Goal: Task Accomplishment & Management: Use online tool/utility

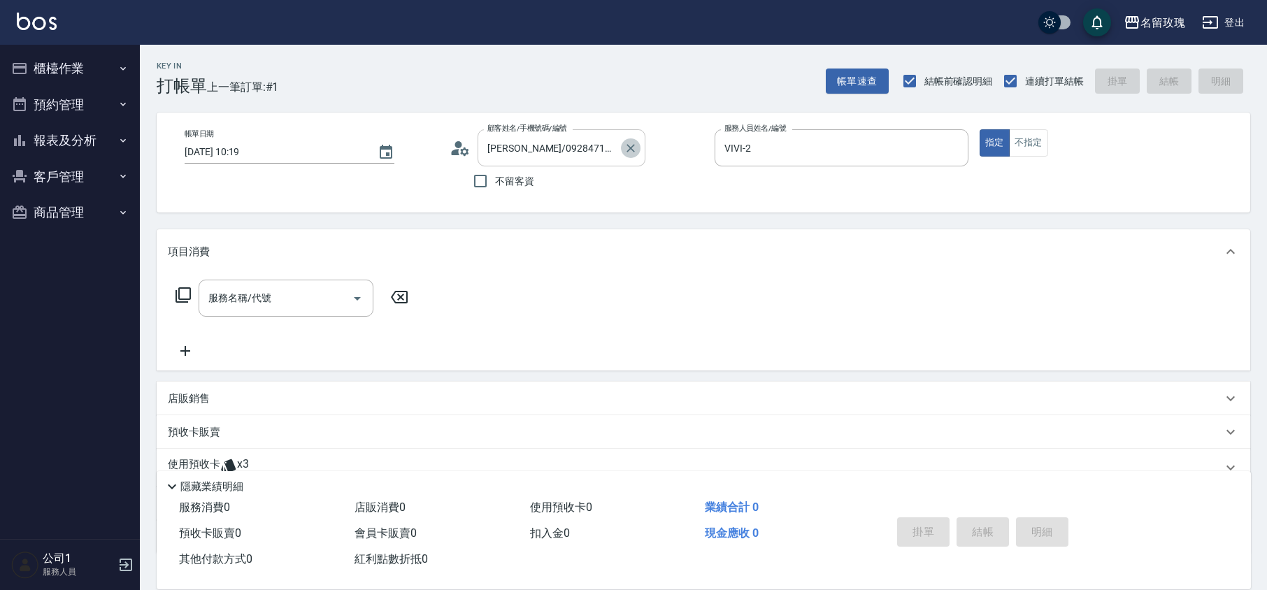
click at [633, 146] on icon "Clear" at bounding box center [631, 148] width 8 height 8
click at [580, 154] on input "顧客姓名/手機號碼/編號" at bounding box center [551, 148] width 134 height 24
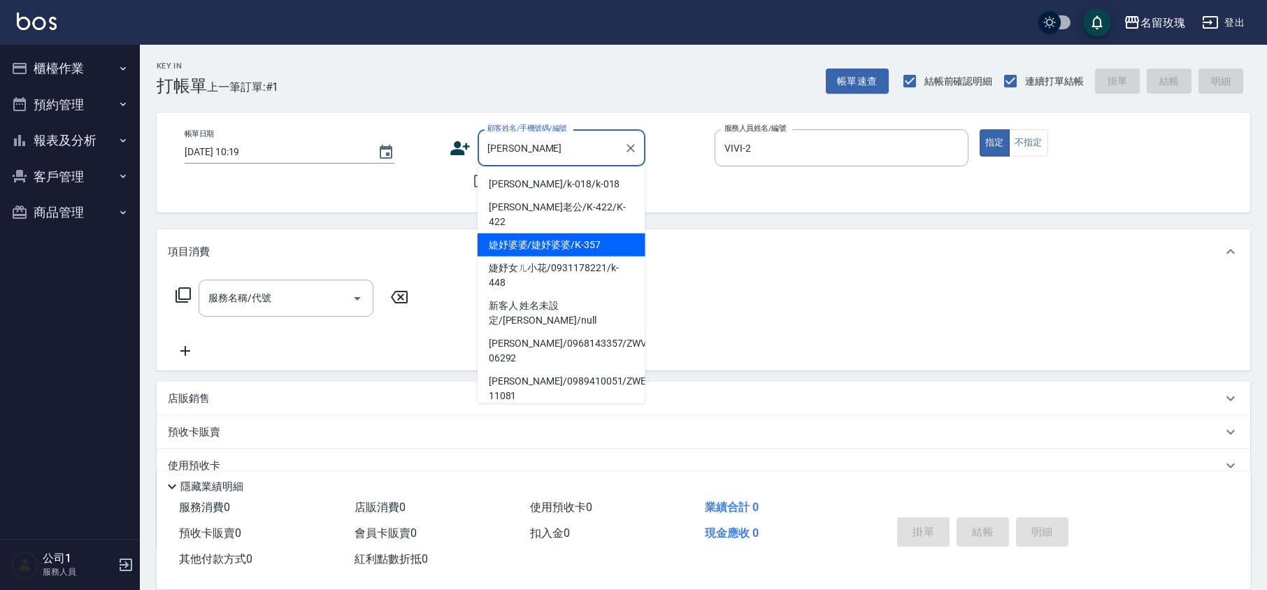
click at [567, 234] on li "婕妤婆婆/婕妤婆婆/K-357" at bounding box center [562, 245] width 168 height 23
type input "婕妤婆婆/婕妤婆婆/K-357"
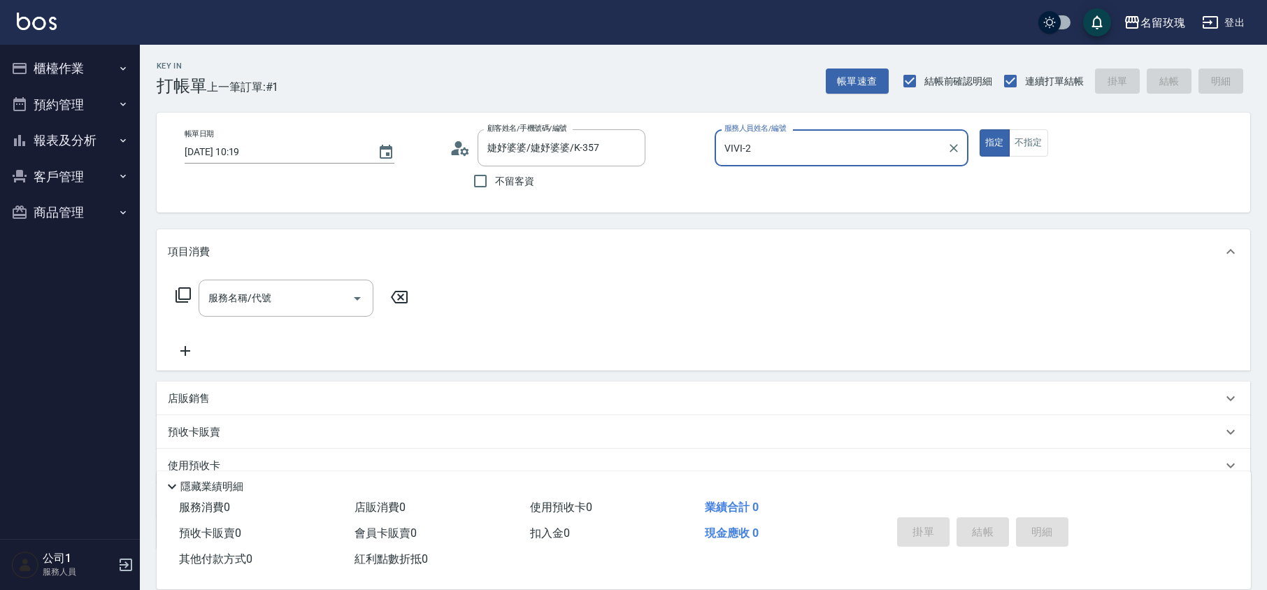
type input "[PERSON_NAME]-5"
click at [311, 286] on input "服務名稱/代號" at bounding box center [275, 298] width 141 height 24
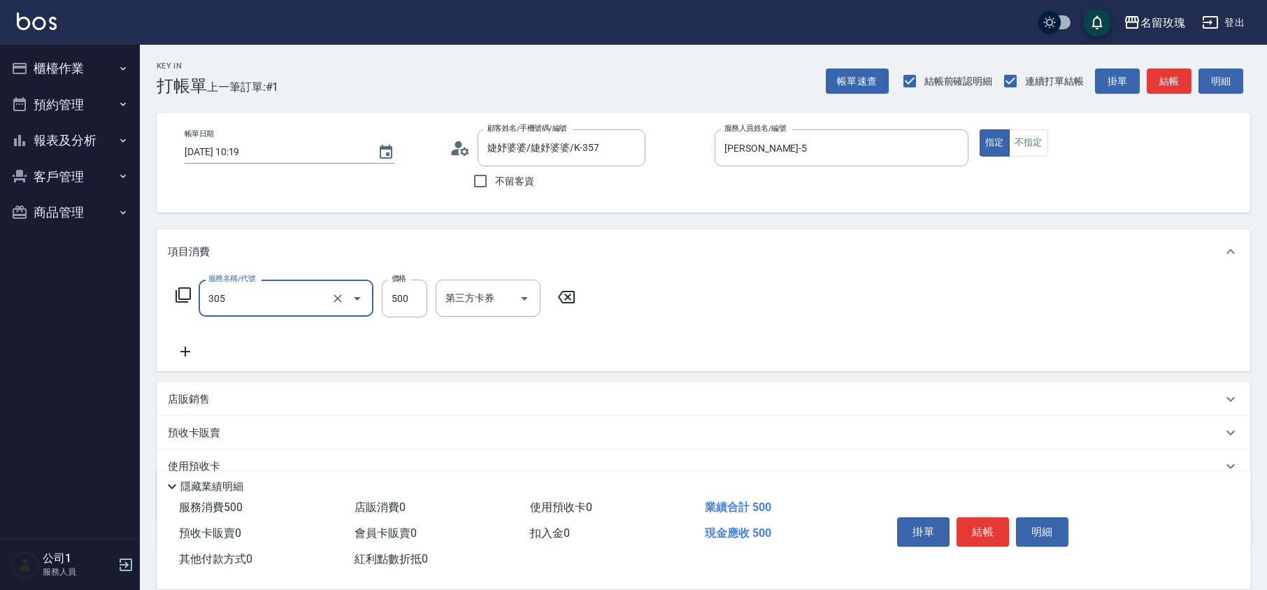
type input "剪髮(305)"
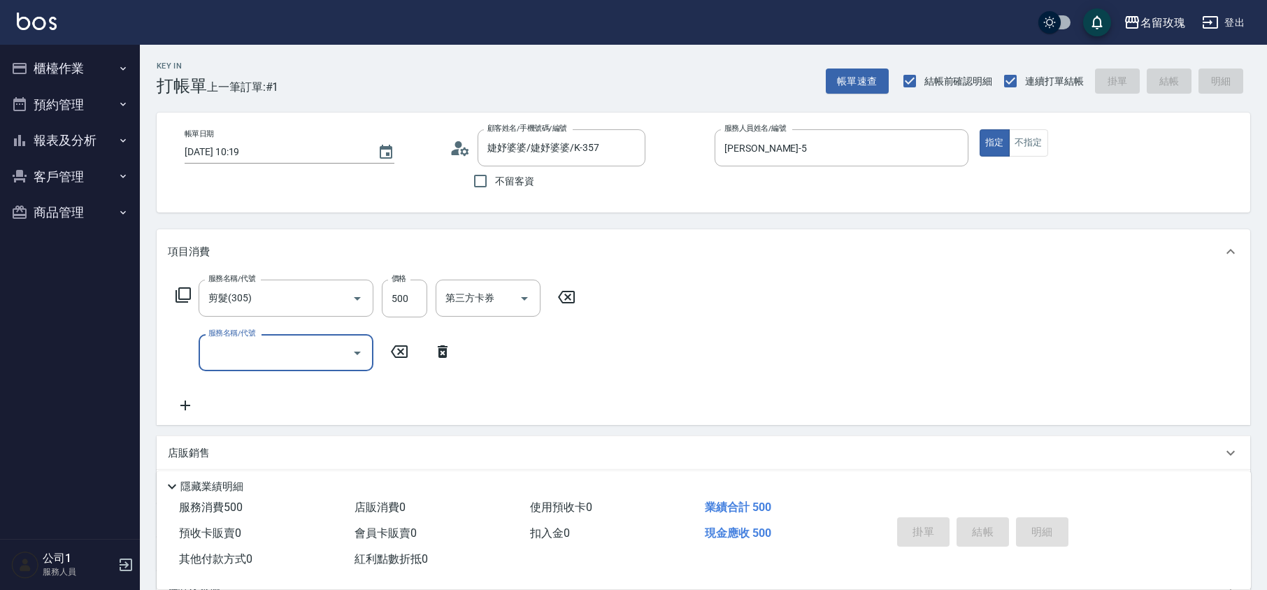
type input "[DATE] 11:23"
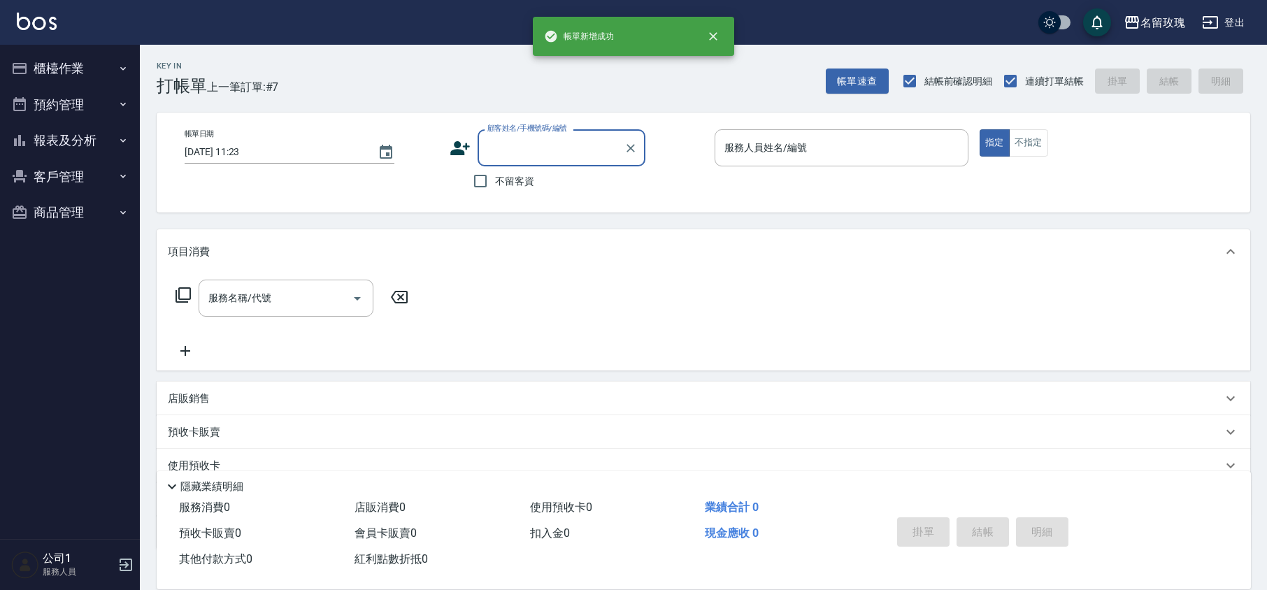
click at [449, 34] on div "名留玫瑰 登出" at bounding box center [633, 22] width 1267 height 45
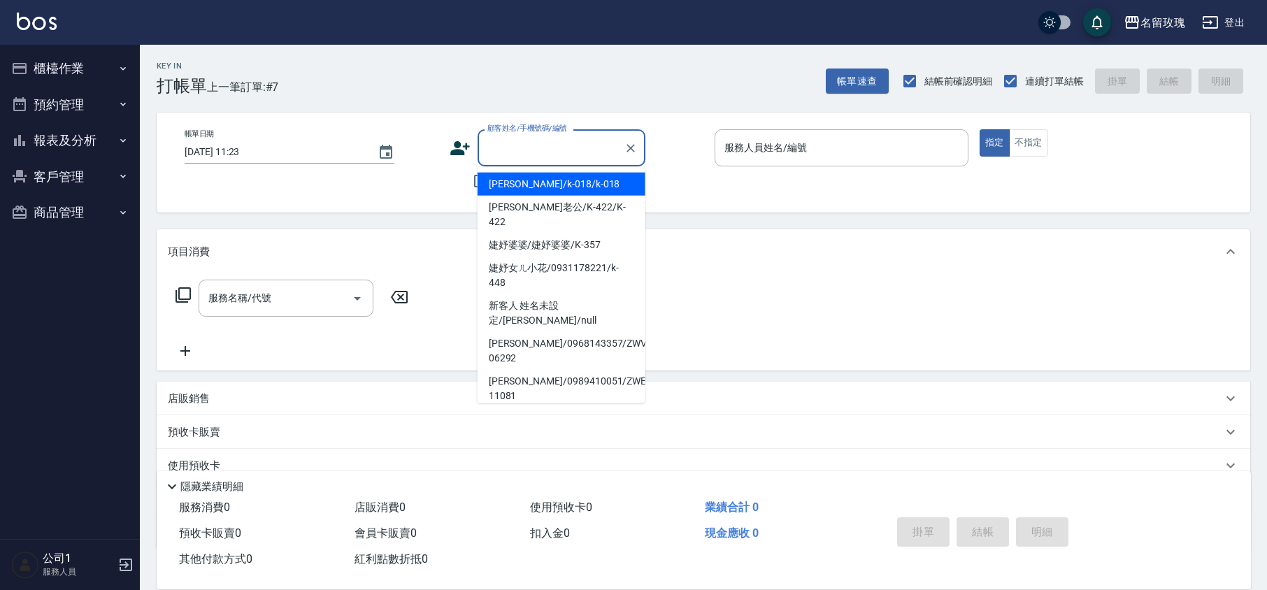
click at [552, 150] on input "顧客姓名/手機號碼/編號" at bounding box center [551, 148] width 134 height 24
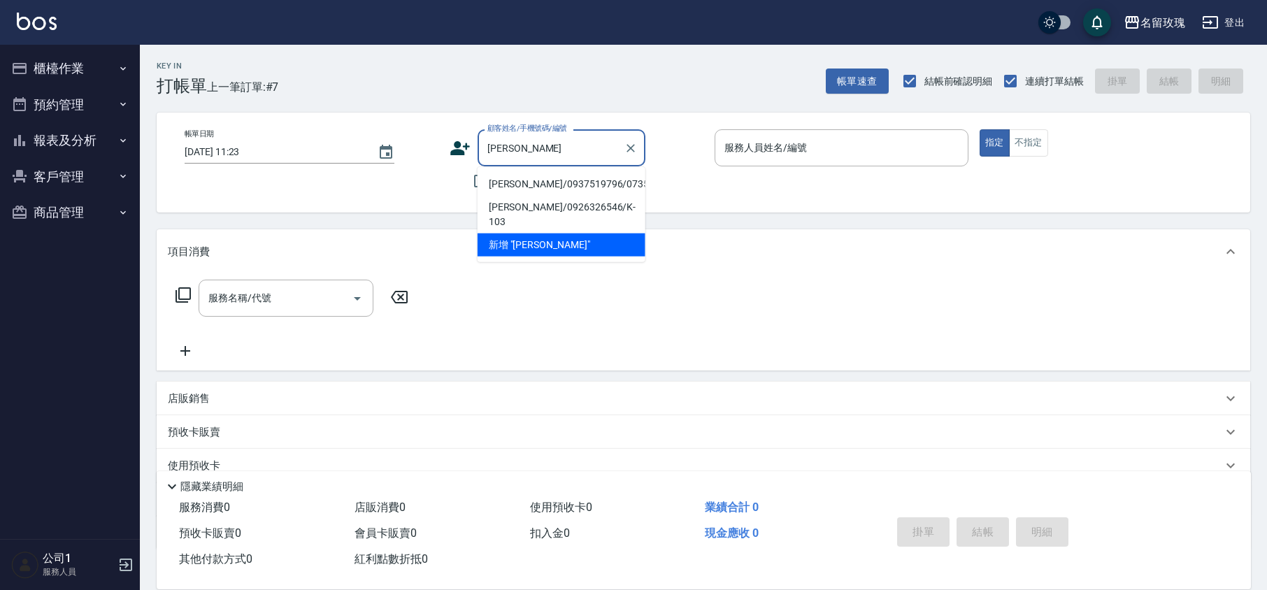
click at [586, 187] on li "[PERSON_NAME]/0937519796/0735" at bounding box center [562, 184] width 168 height 23
type input "[PERSON_NAME]/0937519796/0735"
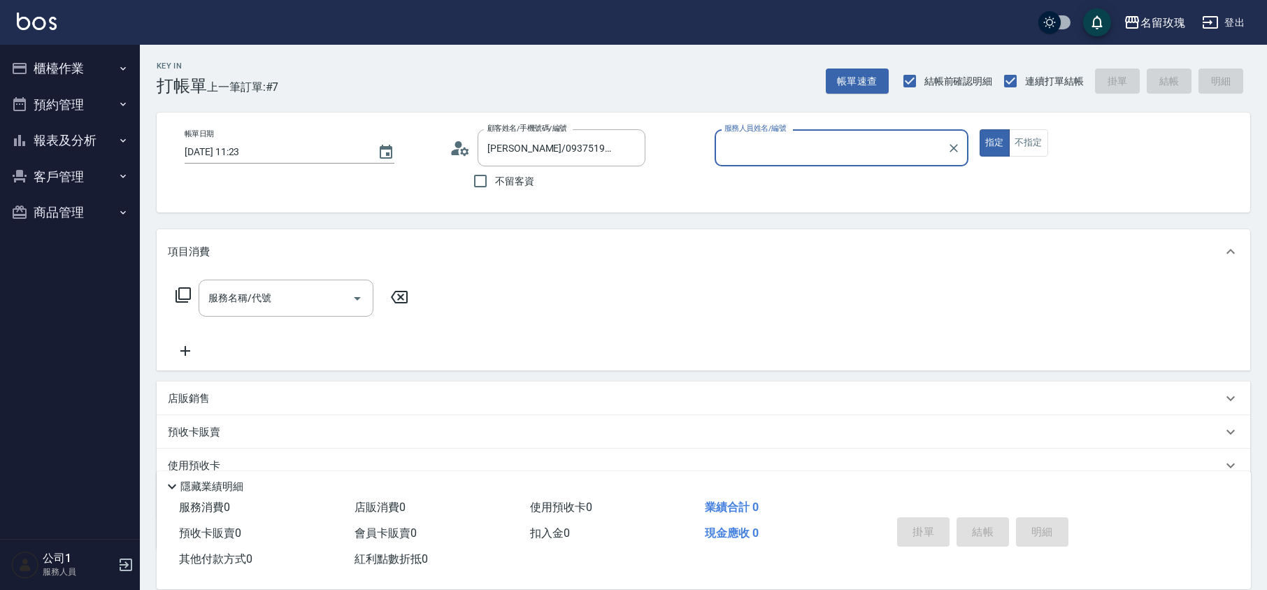
type input "[PERSON_NAME]-5"
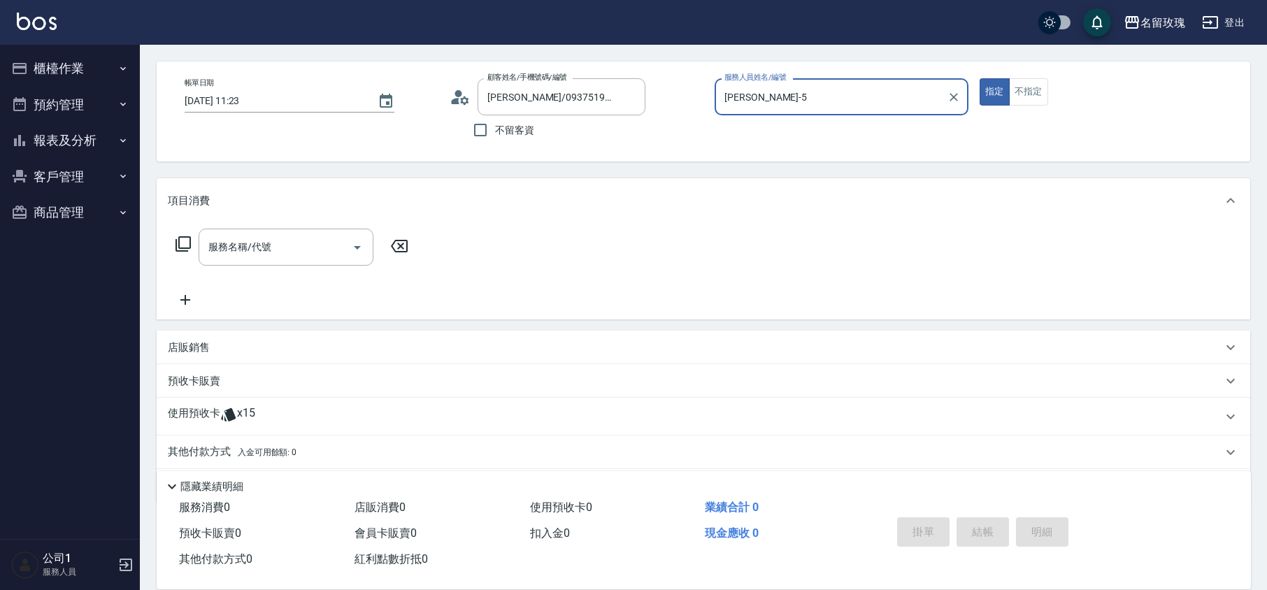
scroll to position [95, 0]
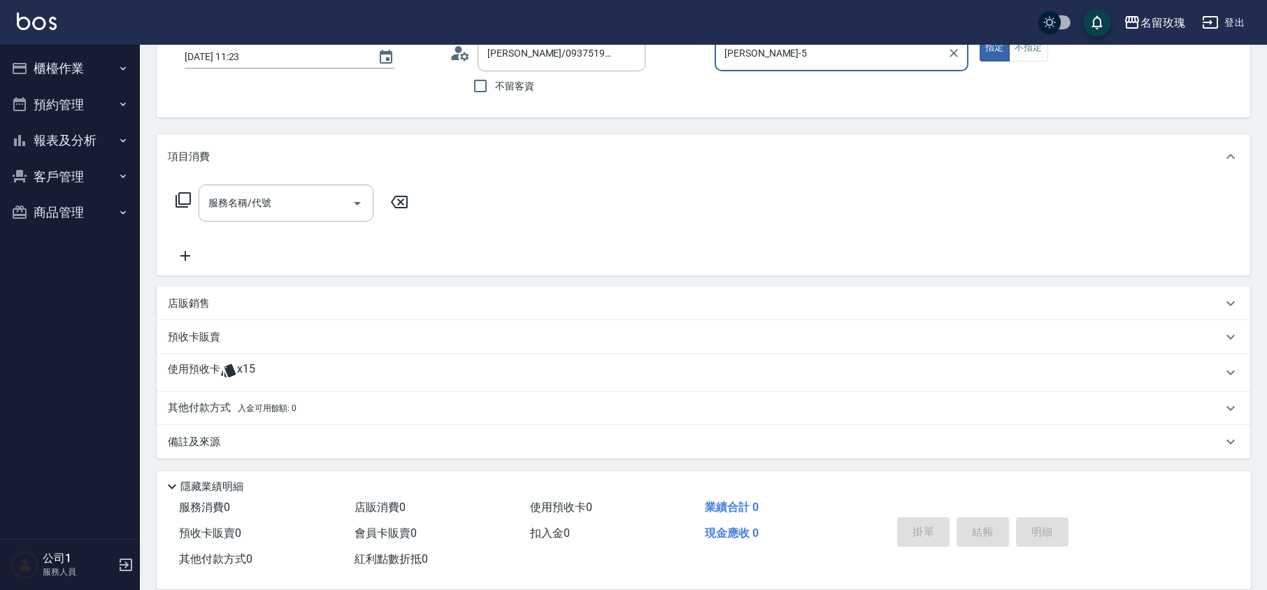
click at [263, 365] on div "使用預收卡 x15" at bounding box center [695, 372] width 1055 height 21
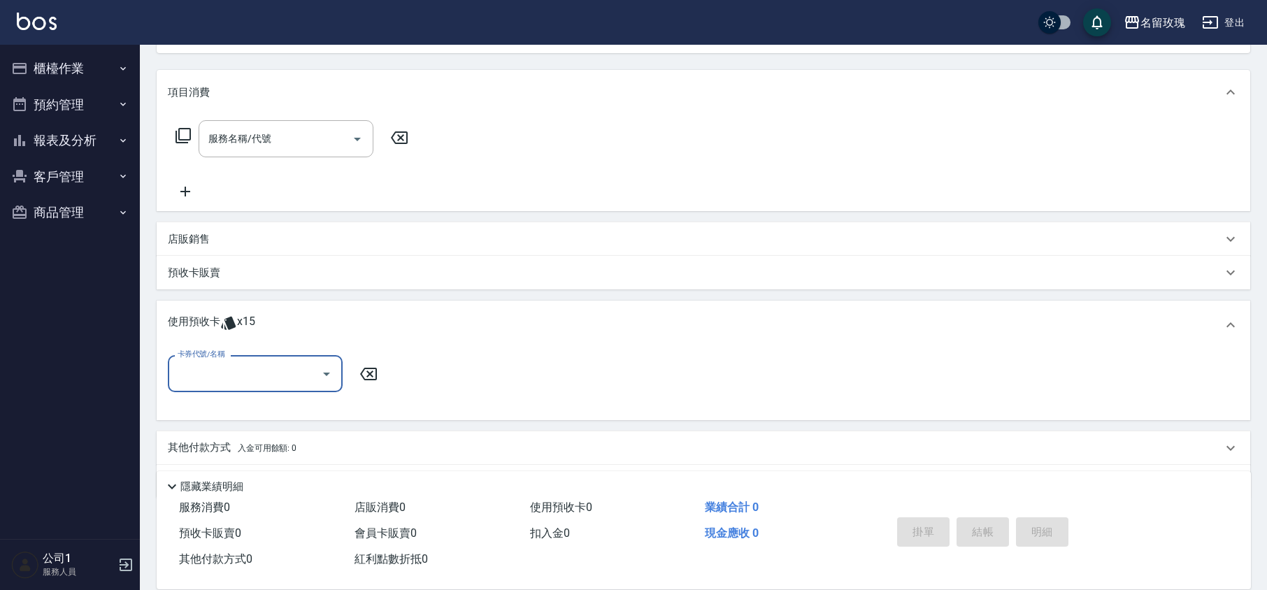
scroll to position [188, 0]
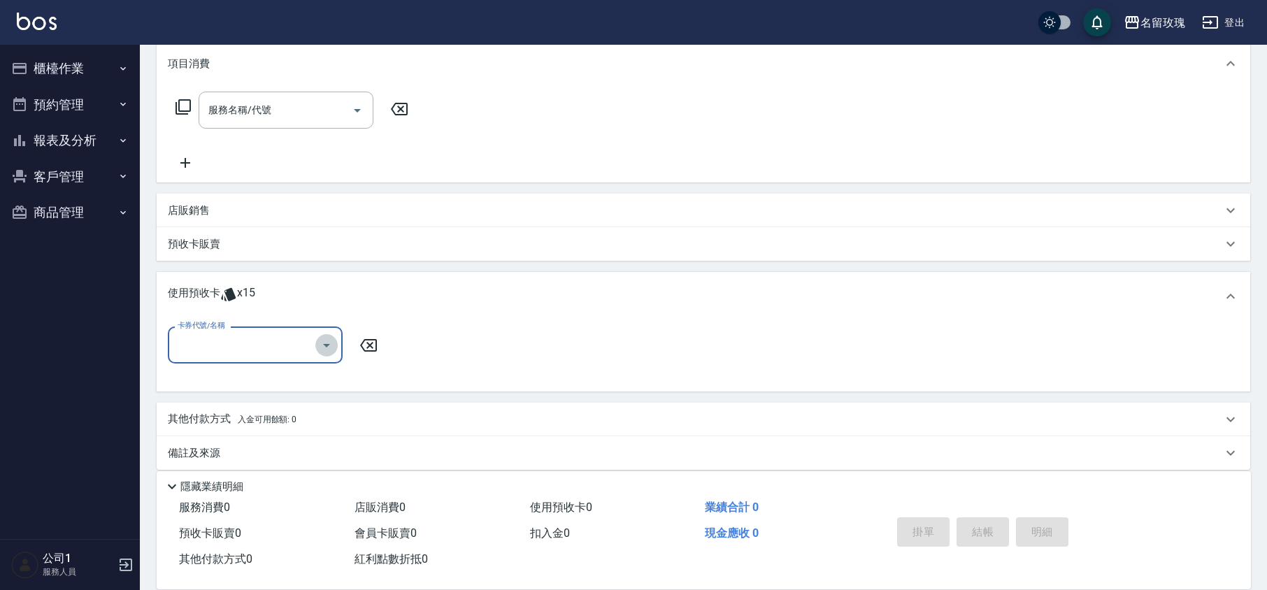
click at [322, 342] on icon "Open" at bounding box center [326, 345] width 17 height 17
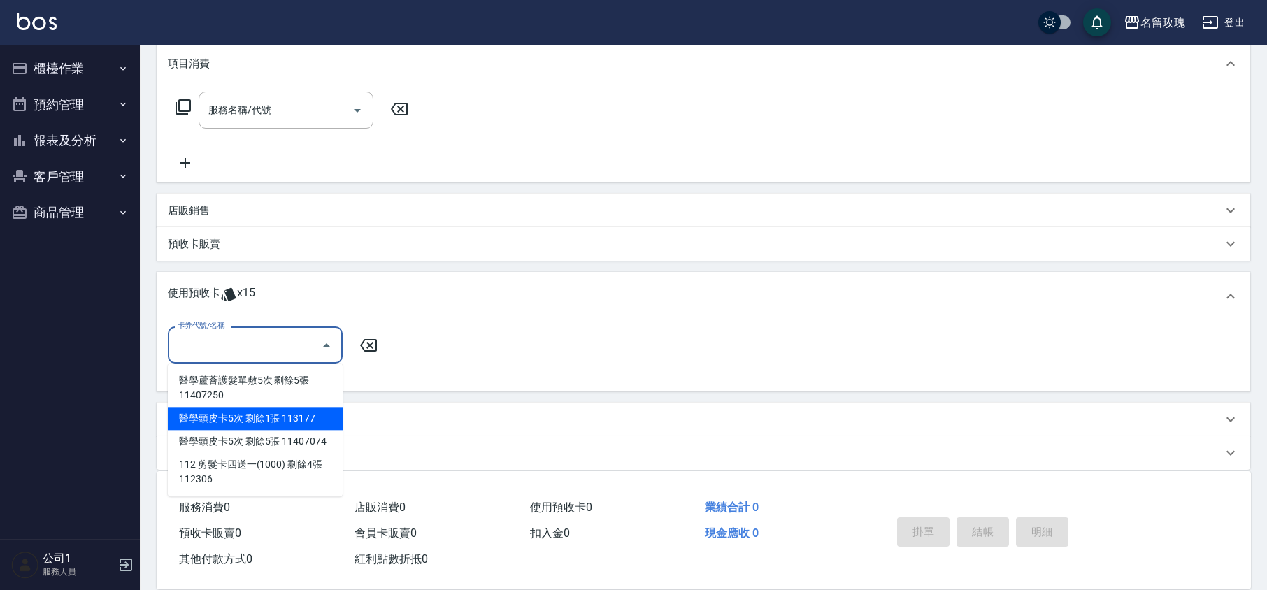
click at [308, 413] on div "醫學頭皮卡5次 剩餘1張 113177" at bounding box center [255, 418] width 175 height 23
type input "醫學頭皮卡5次 113177"
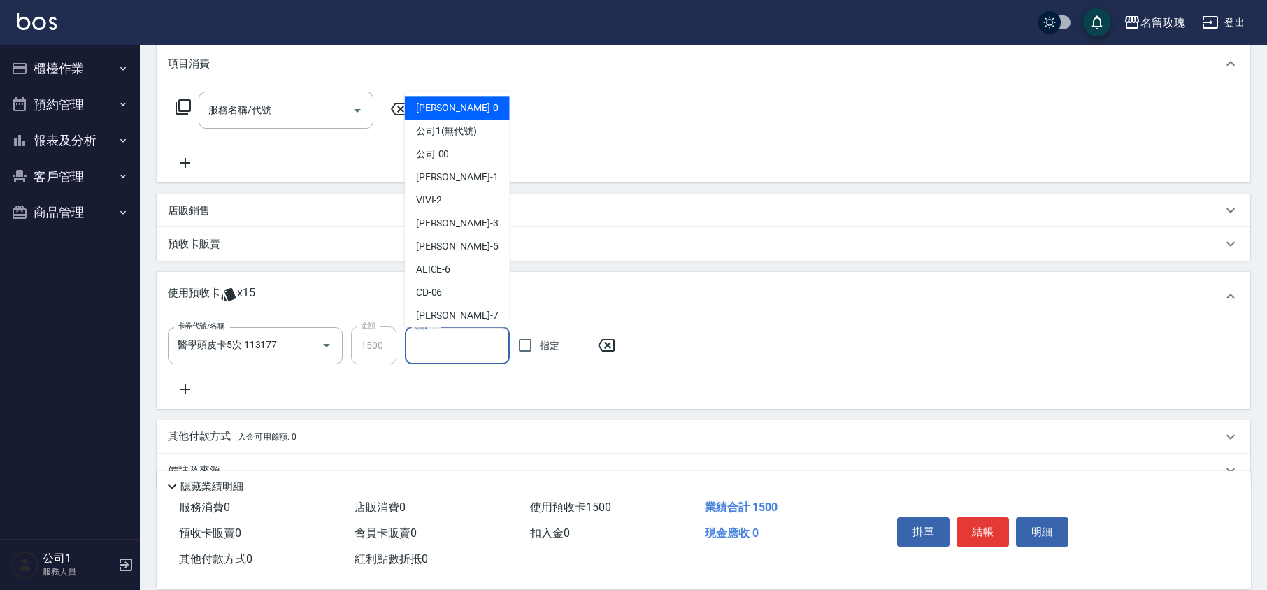
click at [450, 354] on input "頭皮-1" at bounding box center [457, 346] width 92 height 24
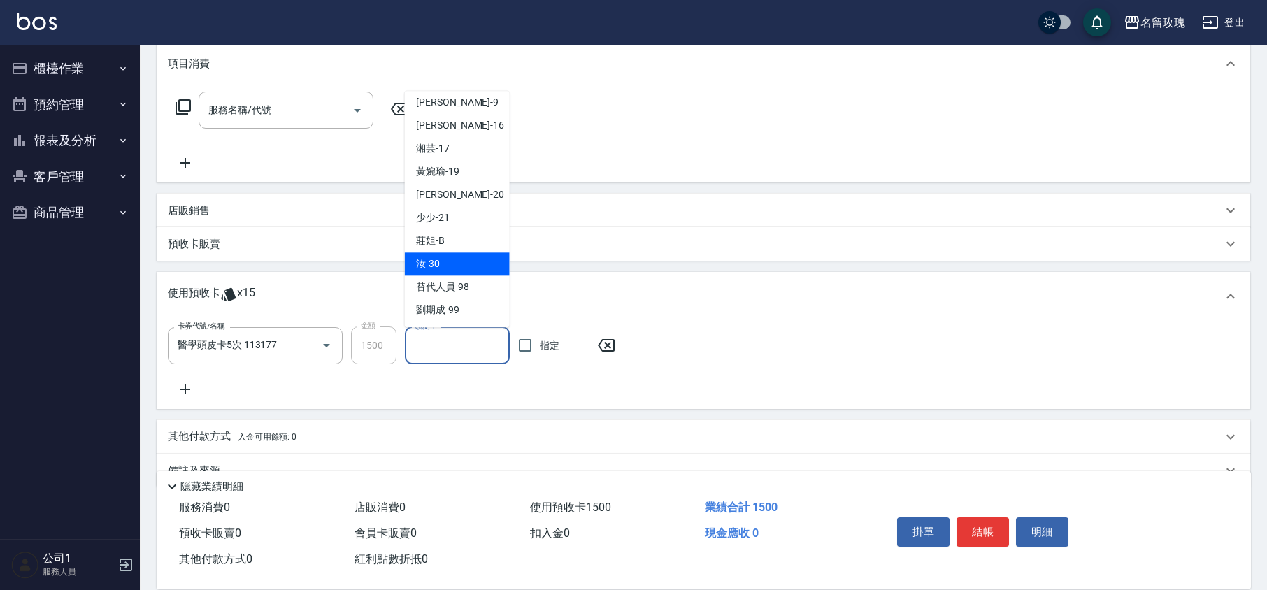
click at [420, 267] on span "汝 -30" at bounding box center [428, 264] width 24 height 15
type input "汝-30"
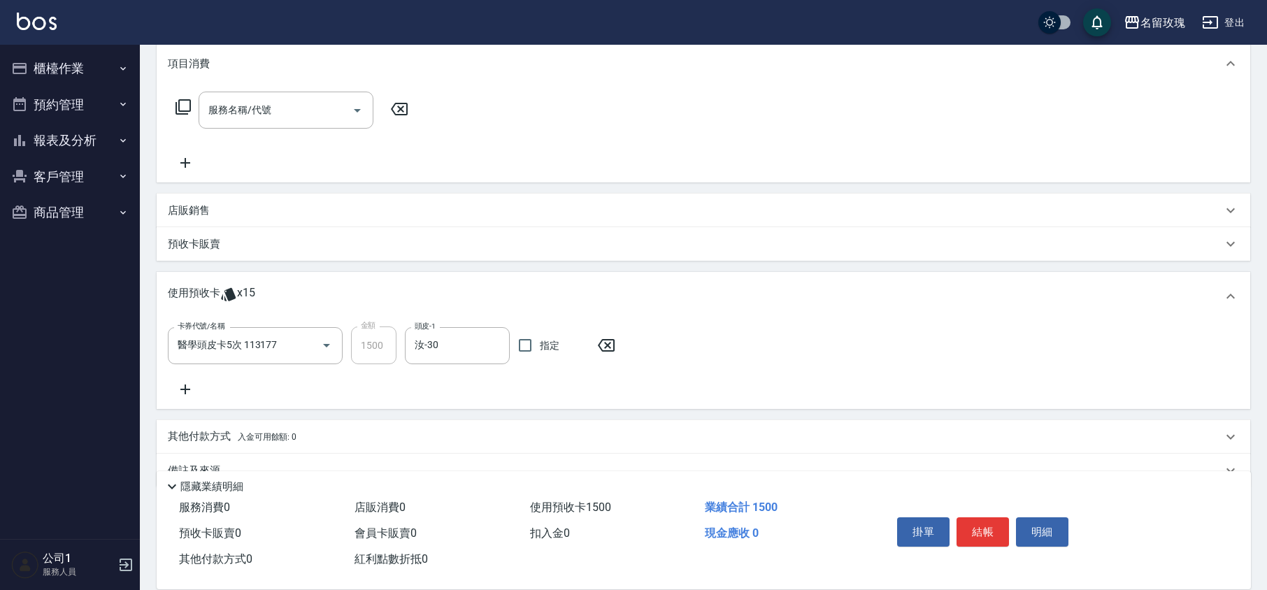
click at [189, 383] on icon at bounding box center [185, 389] width 35 height 17
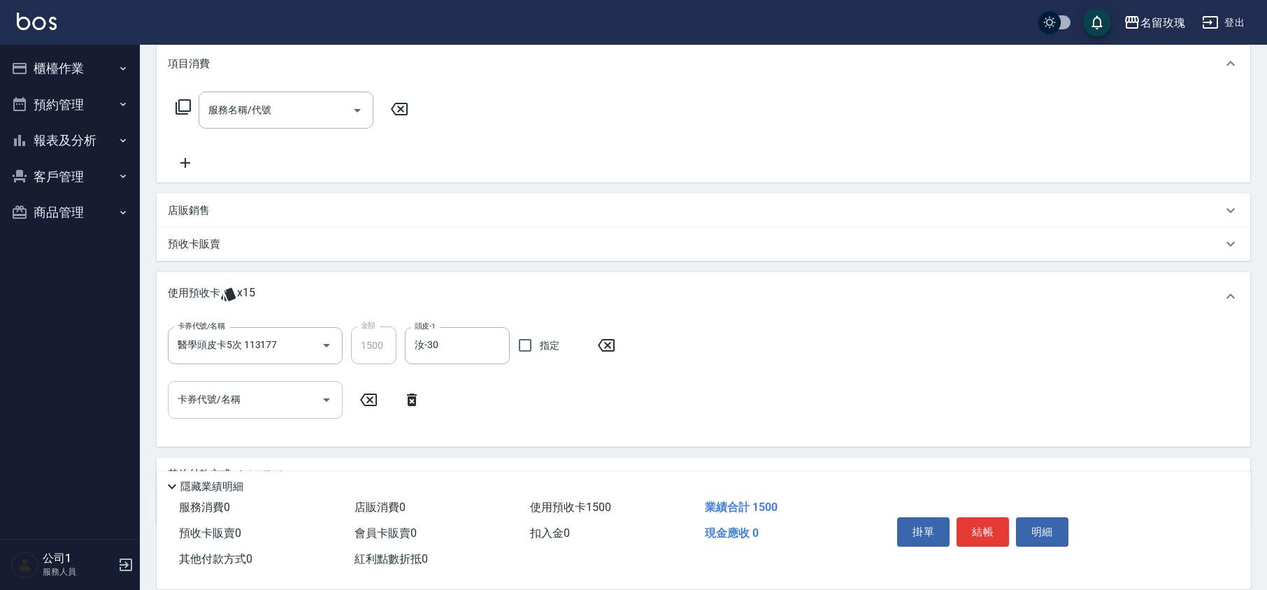
click at [315, 393] on div at bounding box center [325, 399] width 21 height 37
click at [320, 399] on icon "Open" at bounding box center [326, 400] width 17 height 17
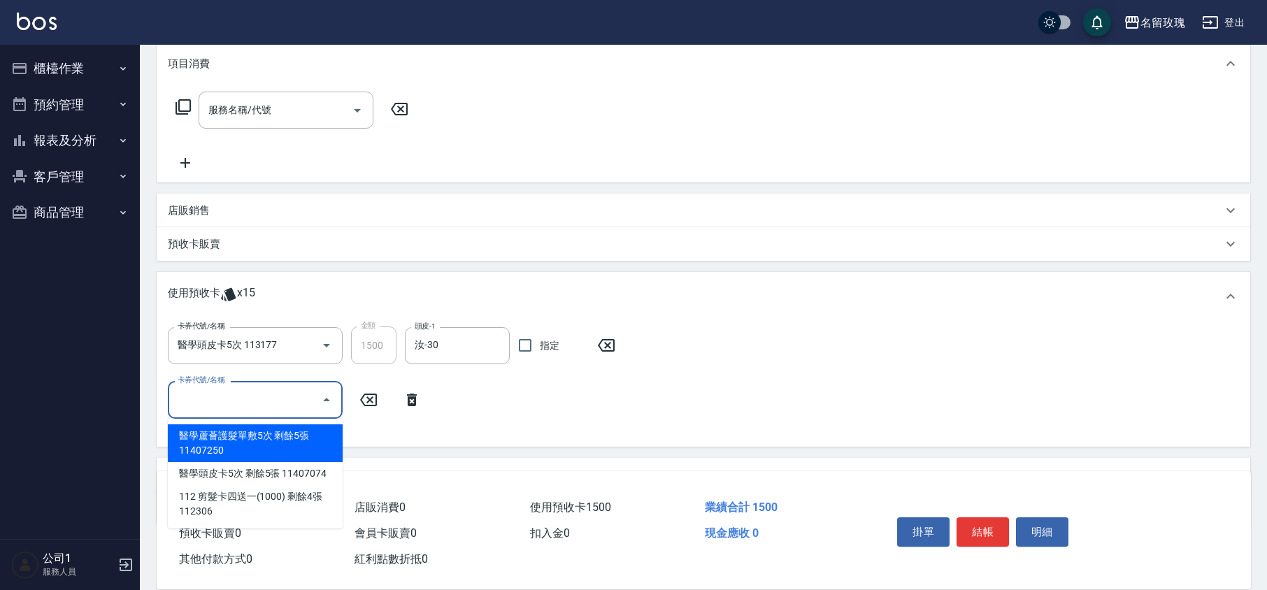
click at [283, 435] on div "醫學蘆薈護髮單敷5次 剩餘5張 11407250" at bounding box center [255, 444] width 175 height 38
type input "醫學蘆薈護髮單敷5次 11407250"
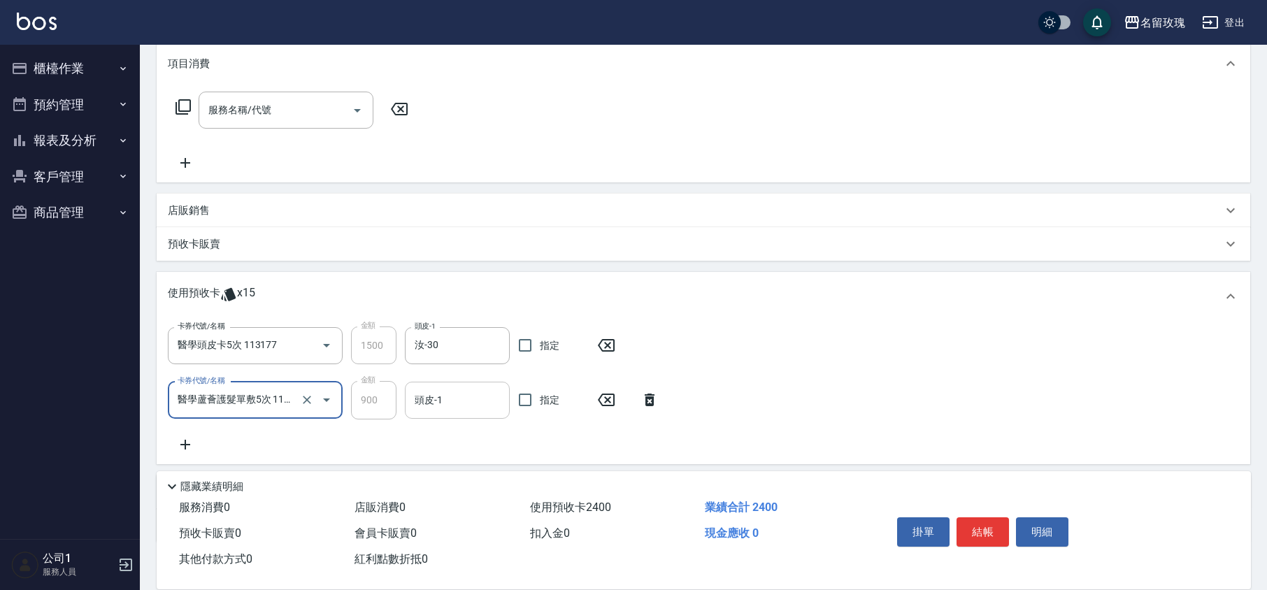
click at [441, 406] on input "頭皮-1" at bounding box center [457, 400] width 92 height 24
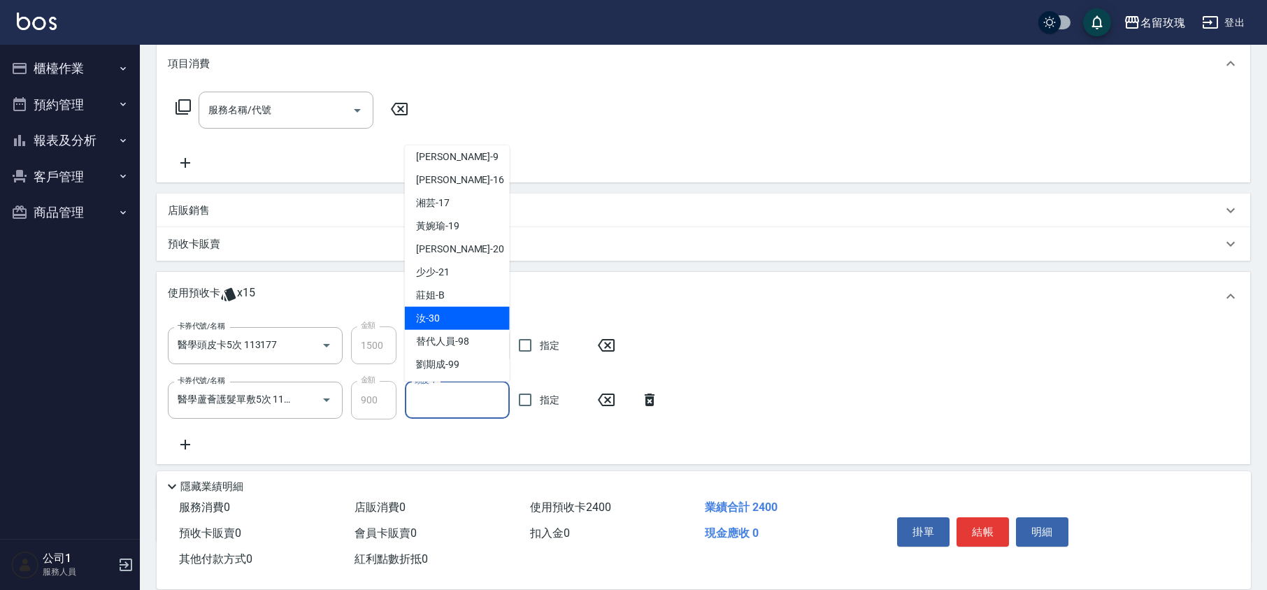
click at [457, 320] on div "汝 -30" at bounding box center [457, 318] width 105 height 23
type input "汝-30"
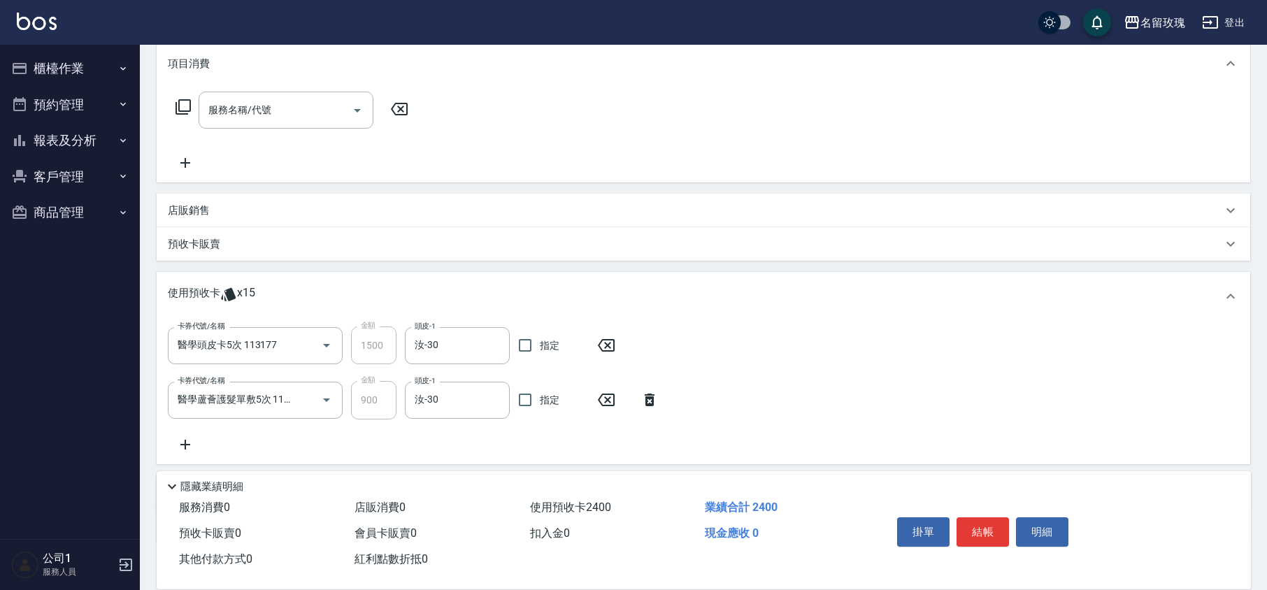
click at [498, 443] on div "卡券代號/名稱 醫學頭皮卡5次 113177 卡券代號/名稱 金額 1500 金額 頭皮-1 汝-30 頭皮-1 指定 卡券代號/名稱 醫學蘆薈護髮單敷5次 …" at bounding box center [704, 390] width 1072 height 126
type input "[DATE] 11:30"
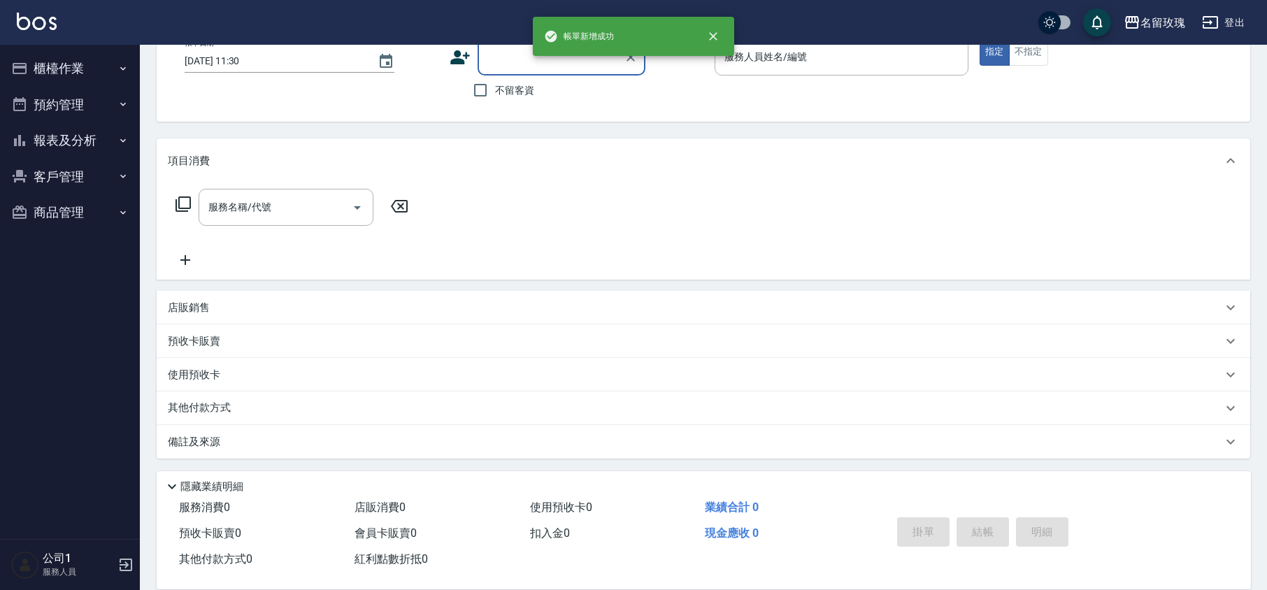
scroll to position [0, 0]
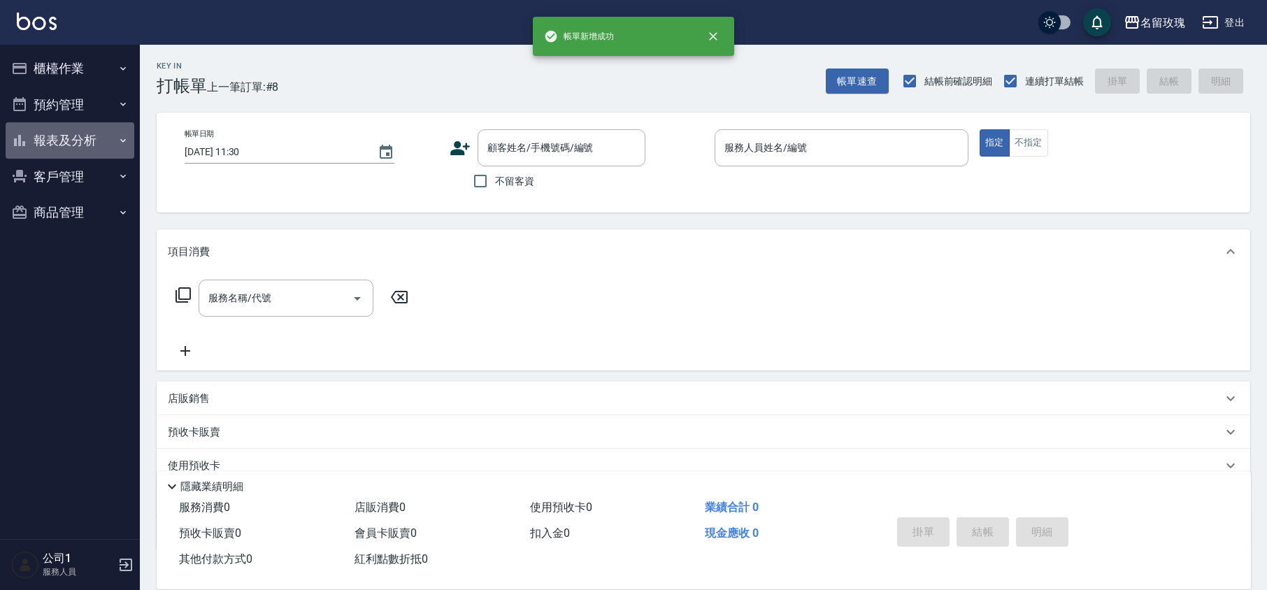
click at [76, 132] on button "報表及分析" at bounding box center [70, 140] width 129 height 36
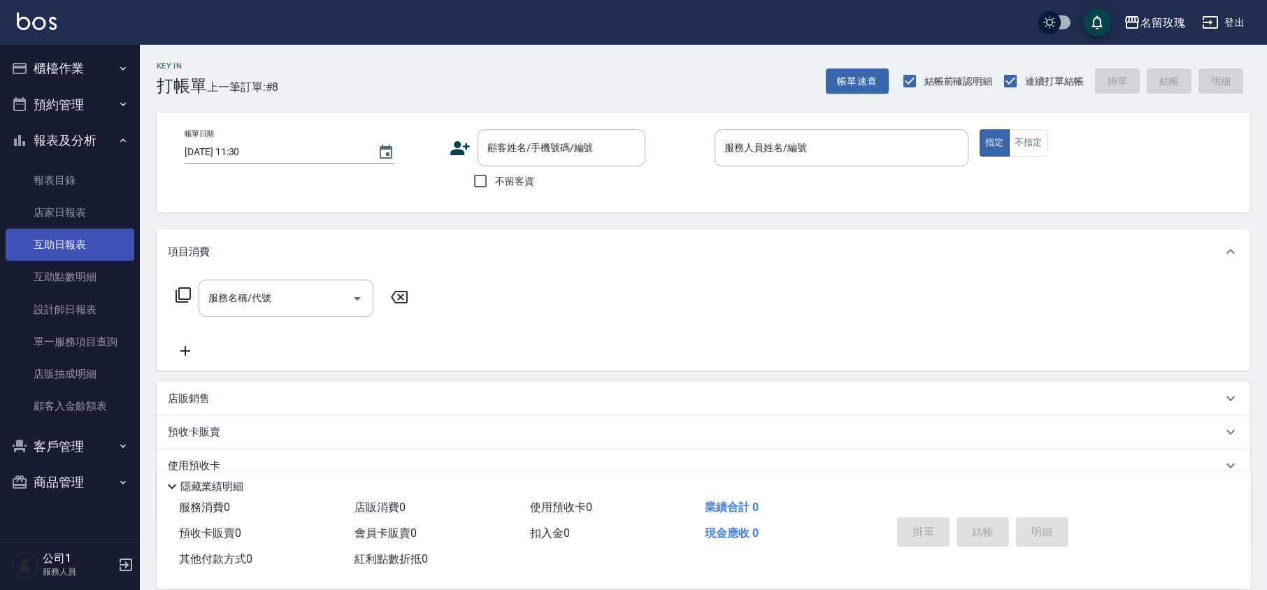
click at [76, 248] on link "互助日報表" at bounding box center [70, 245] width 129 height 32
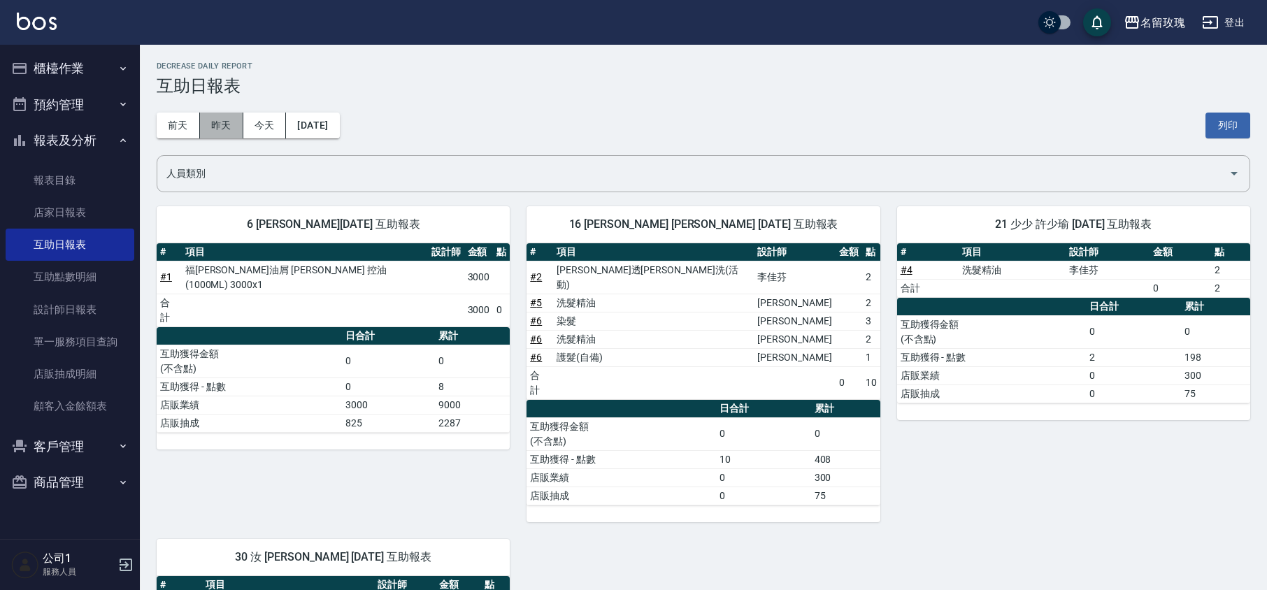
click at [222, 118] on button "昨天" at bounding box center [221, 126] width 43 height 26
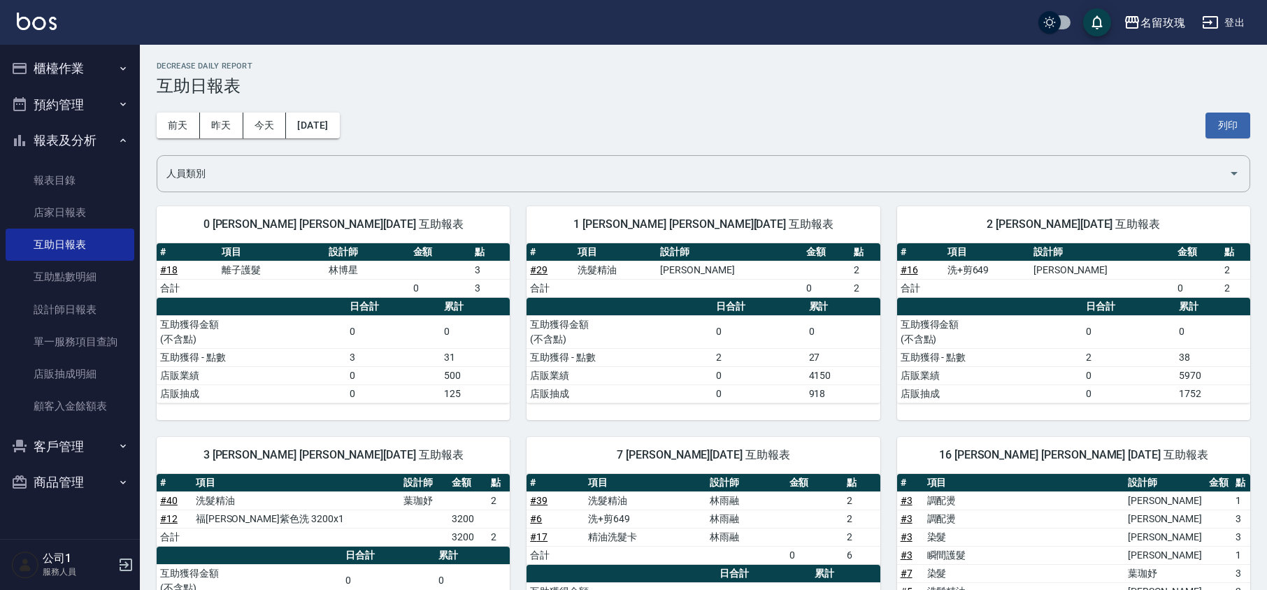
click at [543, 85] on h3 "互助日報表" at bounding box center [704, 86] width 1094 height 20
click at [178, 121] on button "前天" at bounding box center [178, 126] width 43 height 26
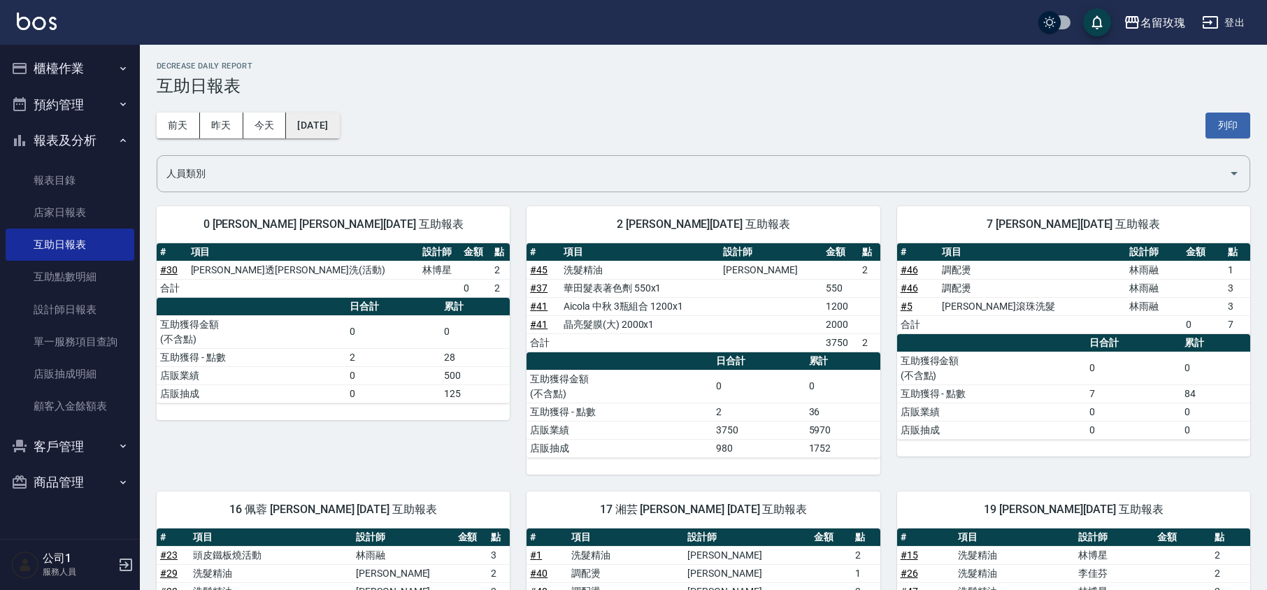
click at [317, 129] on button "[DATE]" at bounding box center [312, 126] width 53 height 26
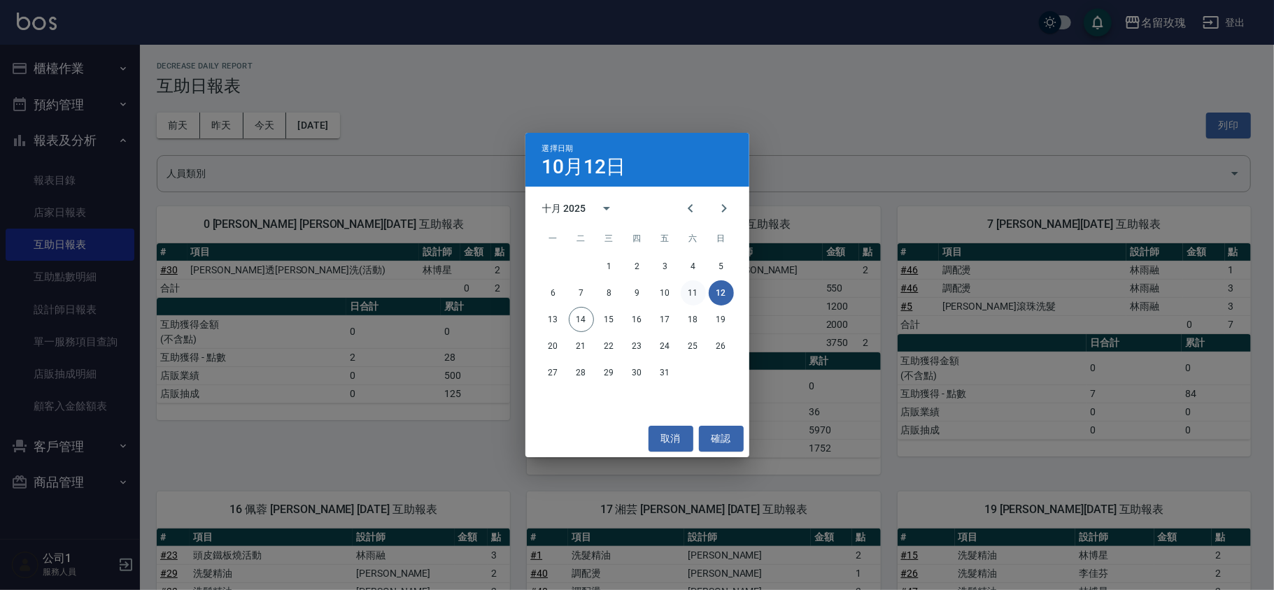
click at [698, 289] on button "11" at bounding box center [693, 292] width 25 height 25
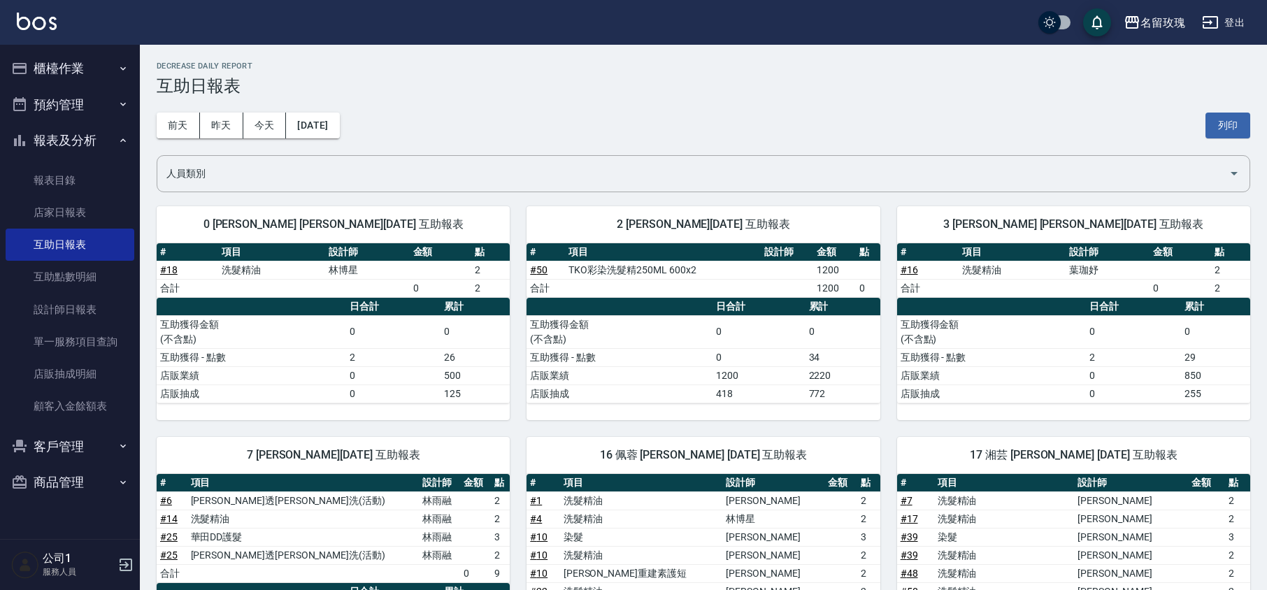
click at [627, 121] on div "[DATE] [DATE] [DATE] [DATE] 列印" at bounding box center [704, 125] width 1094 height 59
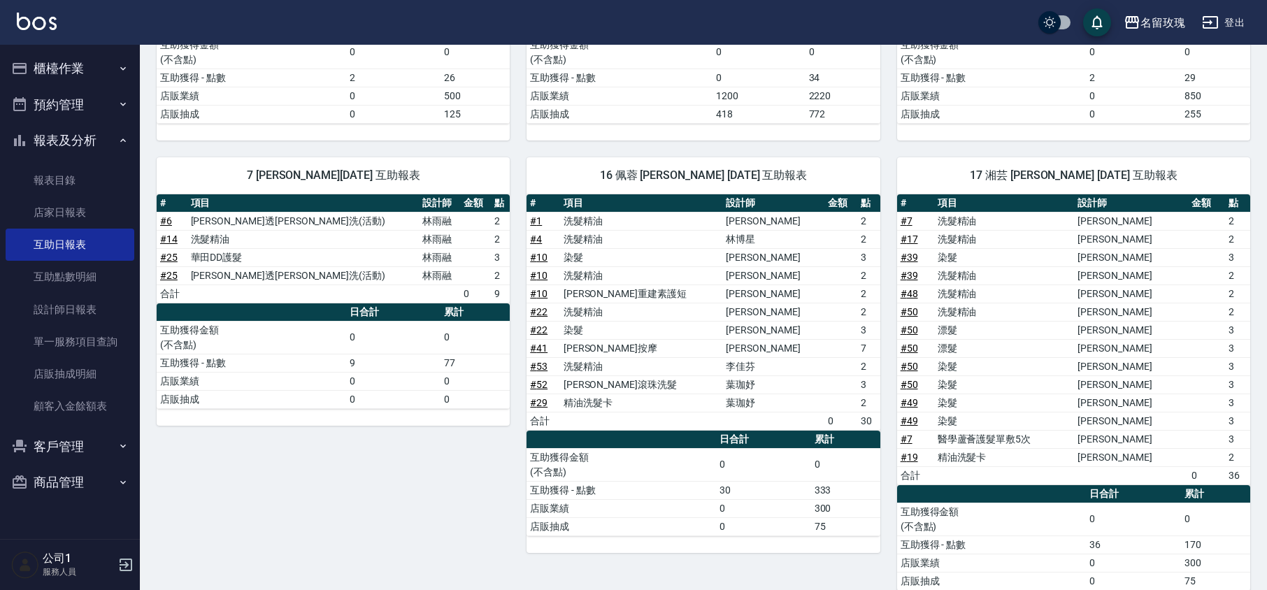
scroll to position [737, 0]
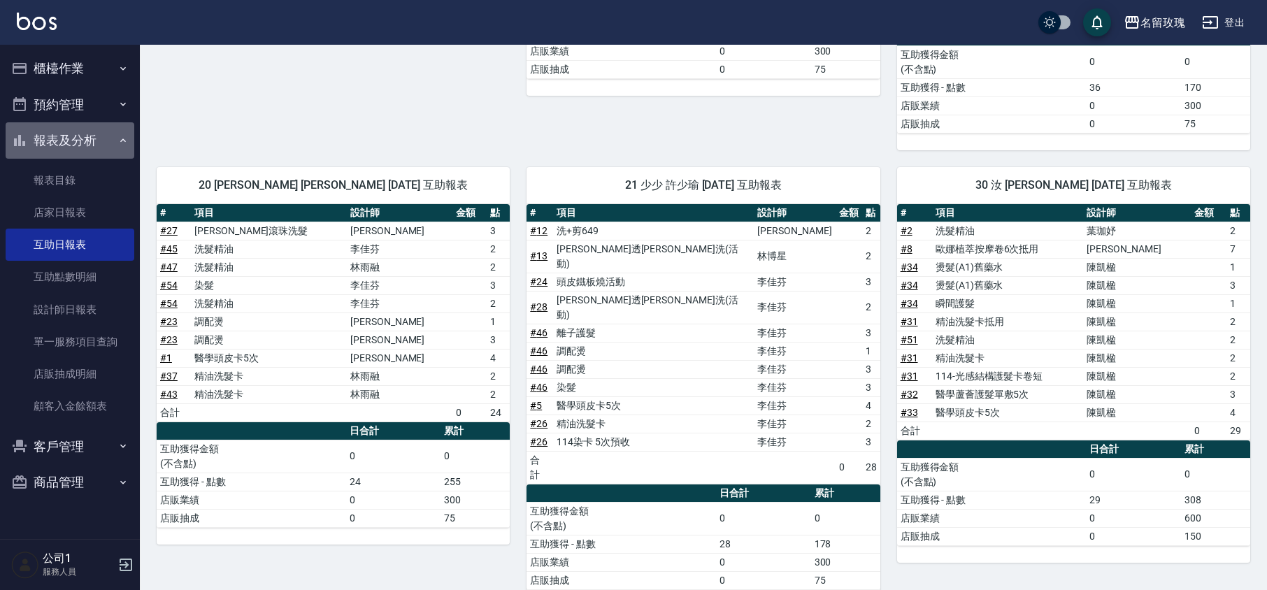
click at [102, 147] on button "報表及分析" at bounding box center [70, 140] width 129 height 36
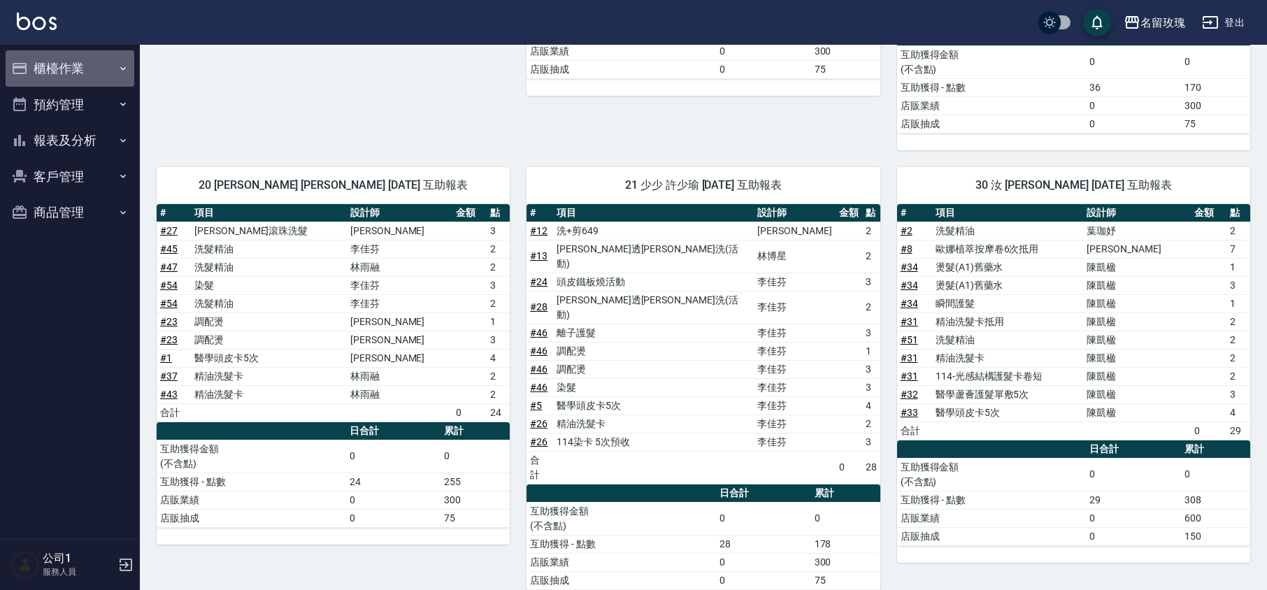
click at [22, 60] on icon "button" at bounding box center [19, 68] width 17 height 17
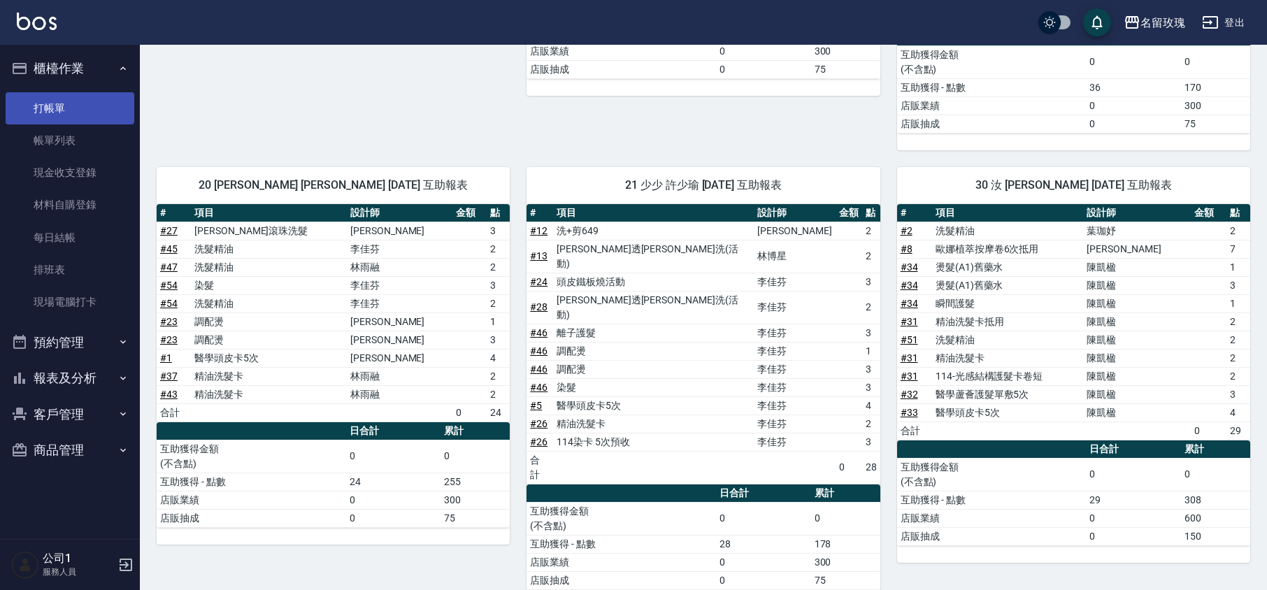
click at [52, 104] on link "打帳單" at bounding box center [70, 108] width 129 height 32
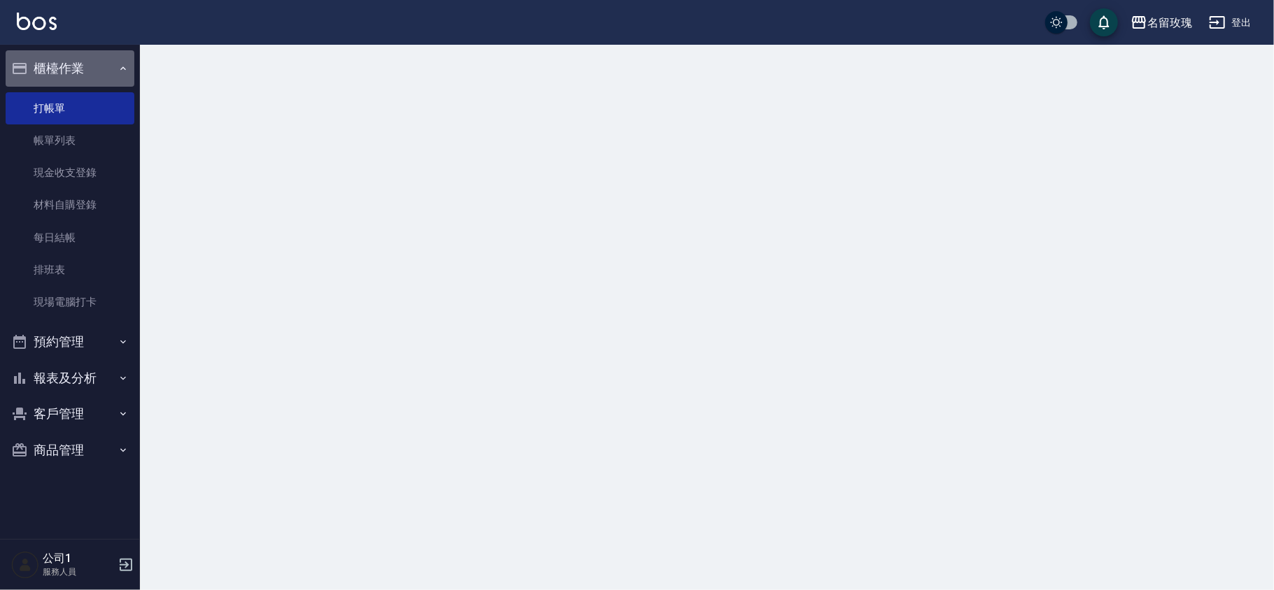
click at [67, 63] on button "櫃檯作業" at bounding box center [70, 68] width 129 height 36
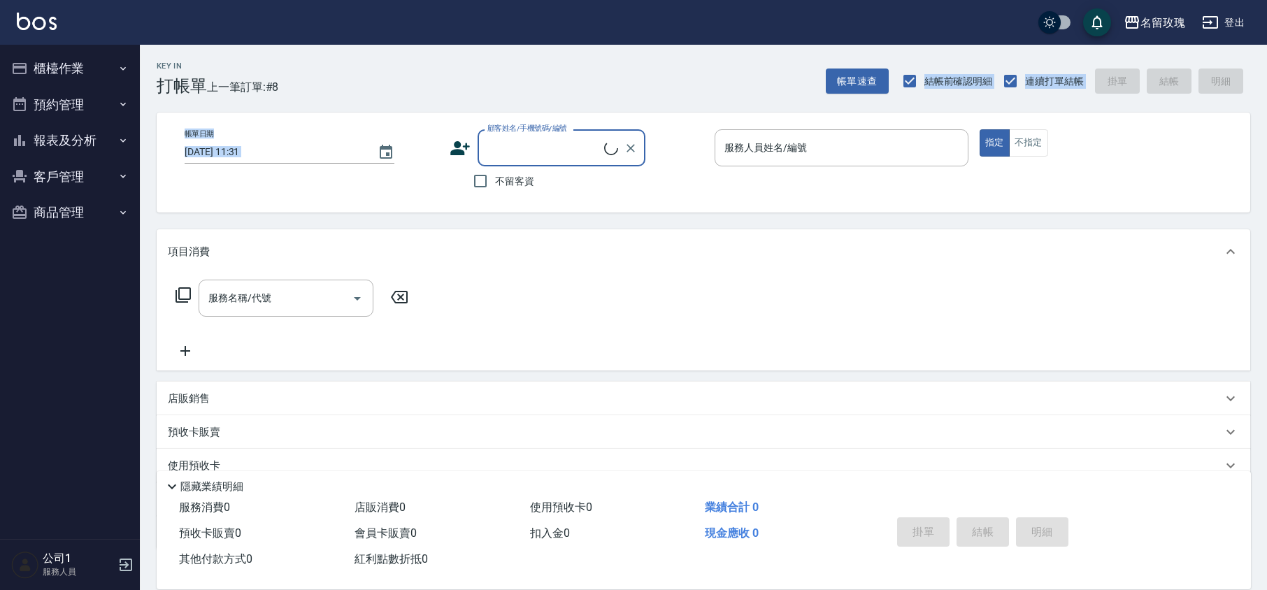
click at [412, 95] on div "Key In 打帳單 上一筆訂單:#8 帳單速查 結帳前確認明細 連續打單結帳 掛單 結帳 明細 帳單日期 [DATE] 11:31 顧客姓名/手機號碼/編號…" at bounding box center [704, 363] width 1128 height 637
click at [426, 74] on div "Key In 打帳單 上一筆訂單:#8 帳單速查 結帳前確認明細 連續打單結帳 掛單 結帳 明細" at bounding box center [695, 70] width 1111 height 51
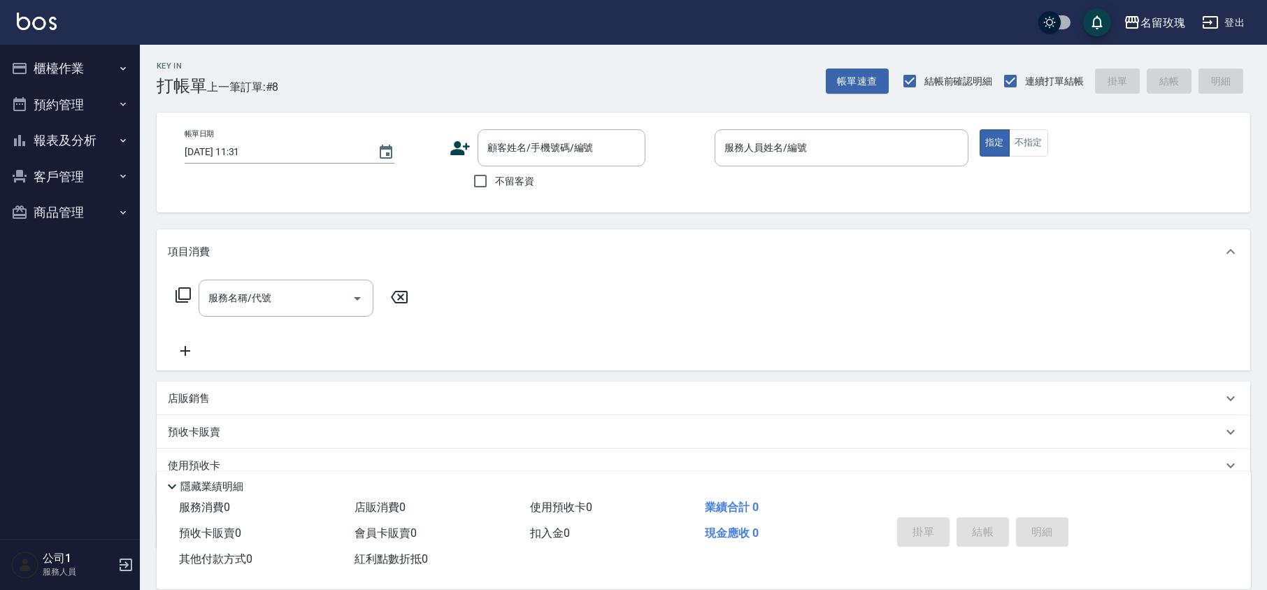
click at [502, 54] on div "Key In 打帳單 上一筆訂單:#8 帳單速查 結帳前確認明細 連續打單結帳 掛單 結帳 明細" at bounding box center [695, 70] width 1111 height 51
click at [90, 175] on button "客戶管理" at bounding box center [70, 177] width 129 height 36
click at [74, 138] on button "報表及分析" at bounding box center [70, 140] width 129 height 36
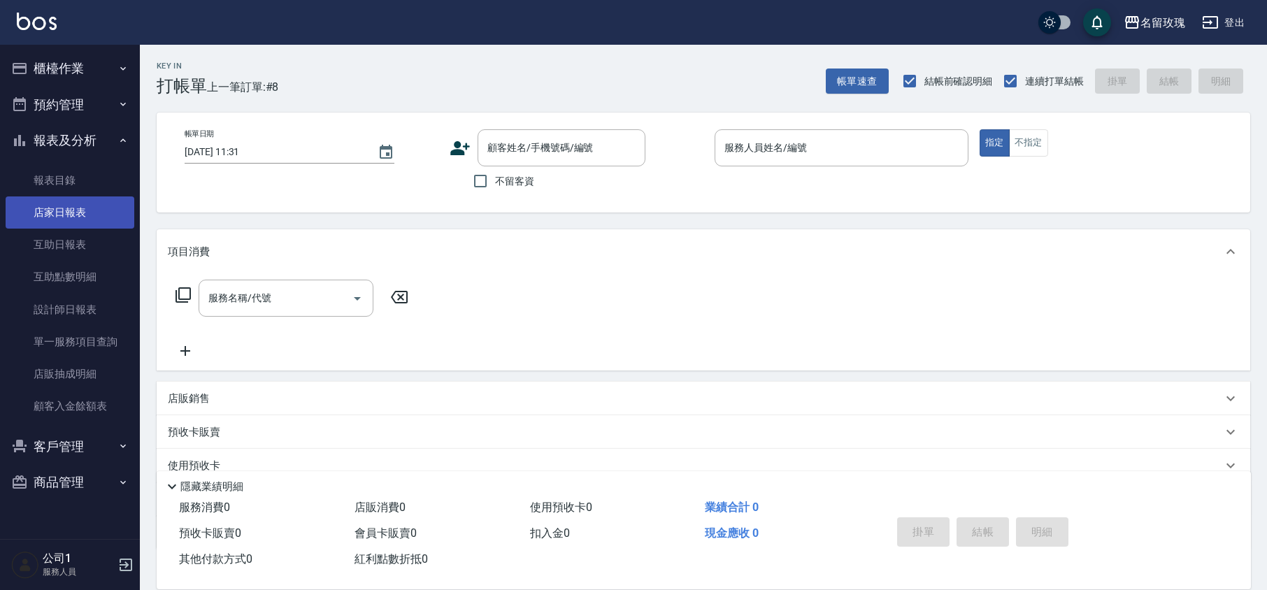
click at [87, 214] on link "店家日報表" at bounding box center [70, 213] width 129 height 32
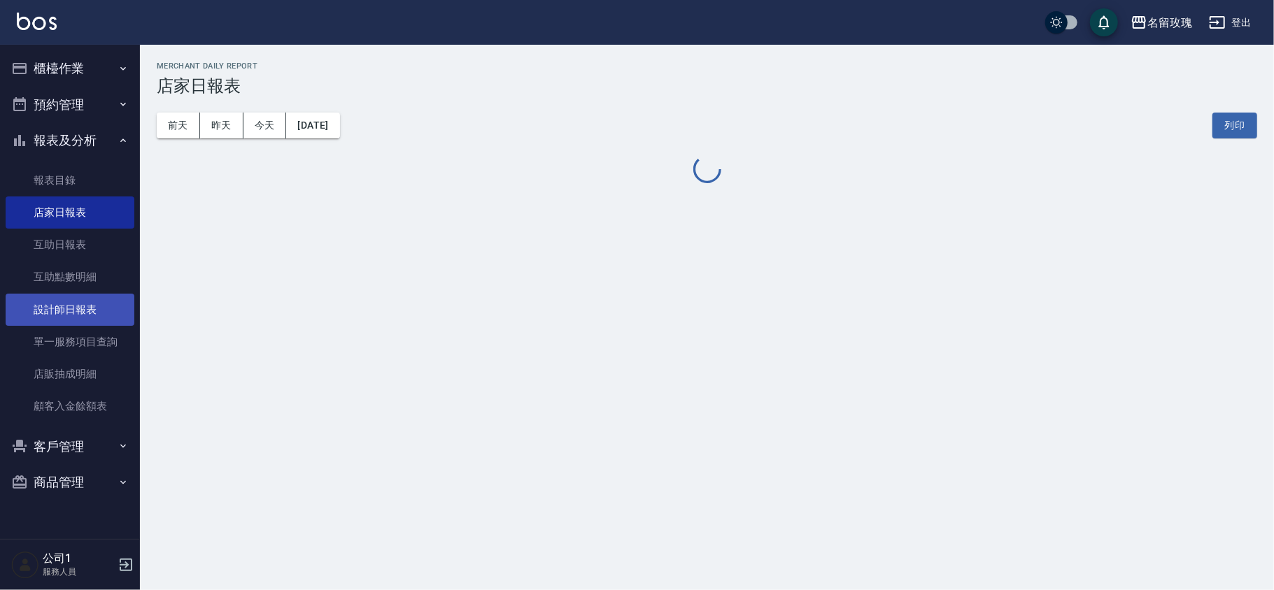
click at [101, 311] on link "設計師日報表" at bounding box center [70, 310] width 129 height 32
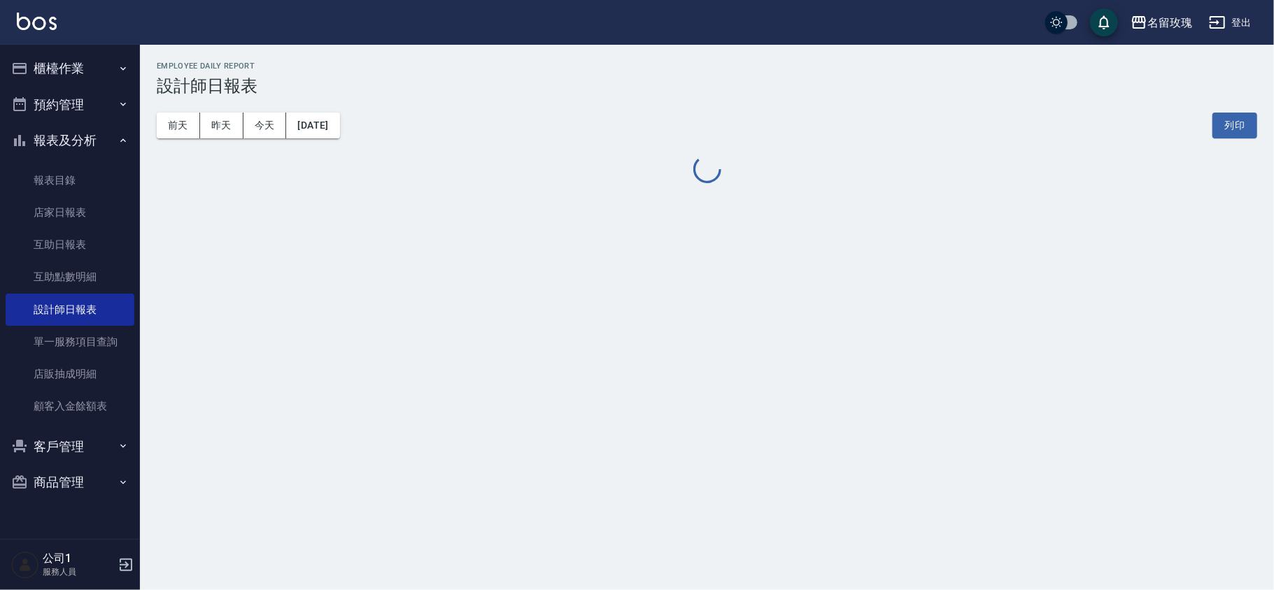
click at [449, 87] on h3 "設計師日報表" at bounding box center [707, 86] width 1100 height 20
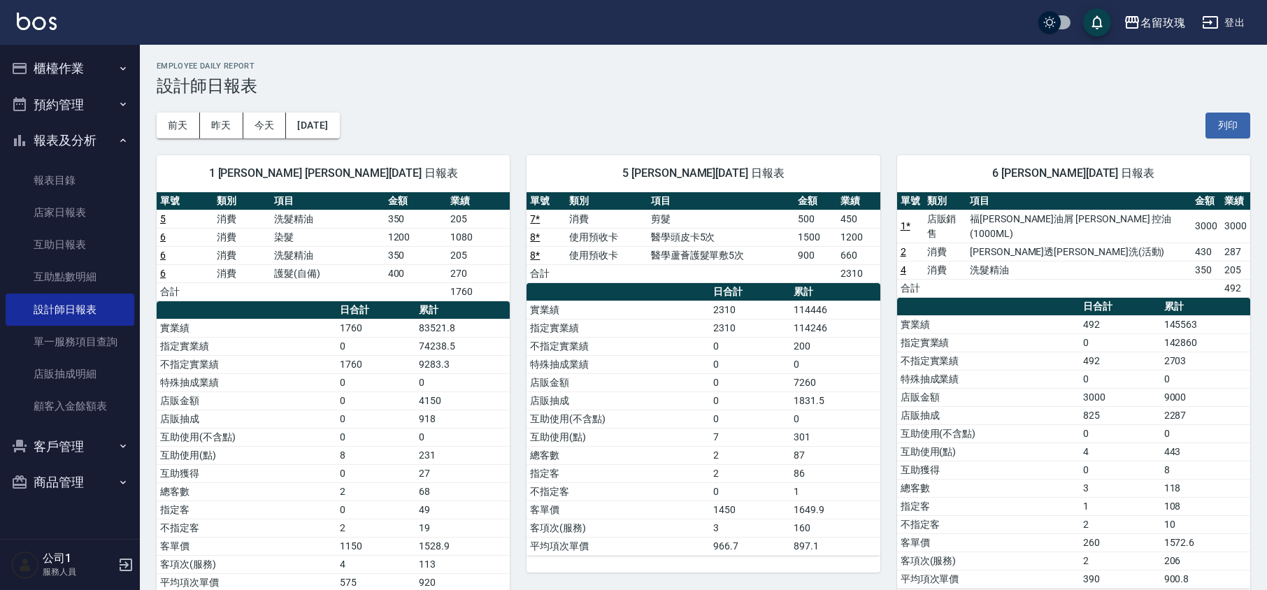
click at [13, 143] on icon "button" at bounding box center [19, 140] width 17 height 17
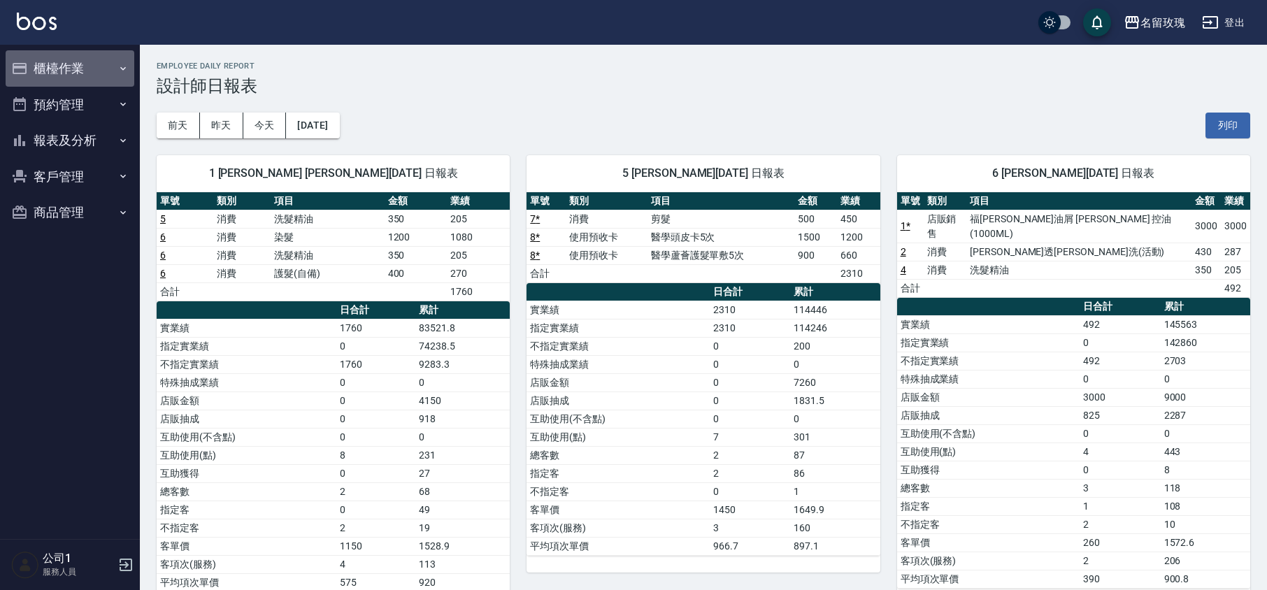
click at [50, 53] on button "櫃檯作業" at bounding box center [70, 68] width 129 height 36
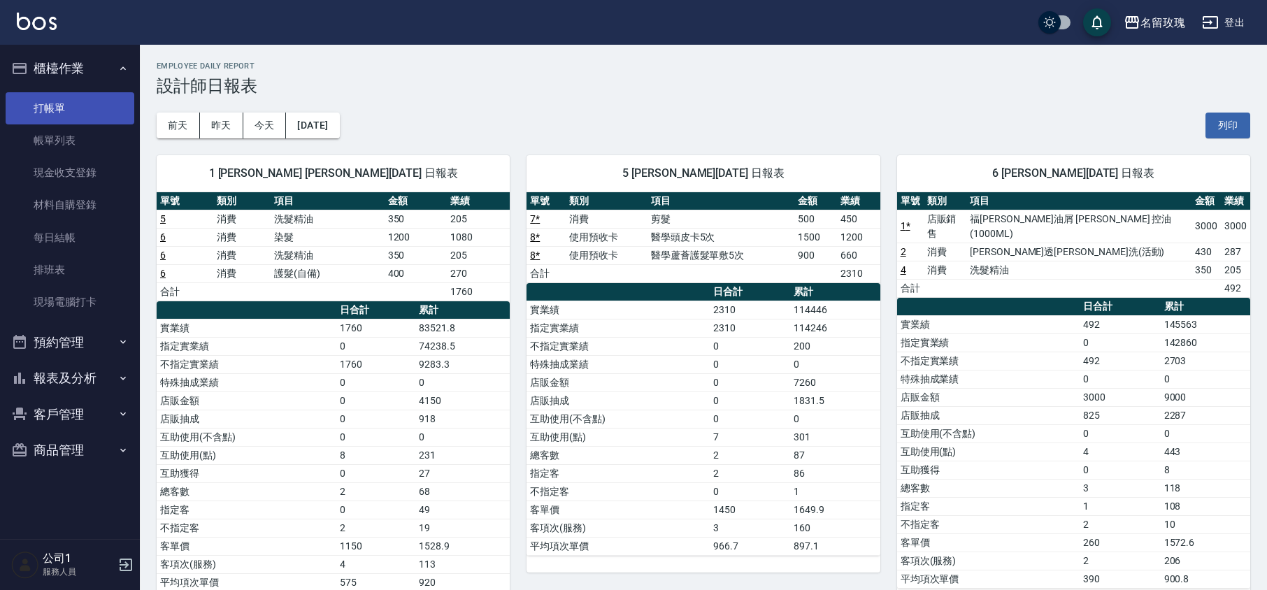
click at [59, 105] on link "打帳單" at bounding box center [70, 108] width 129 height 32
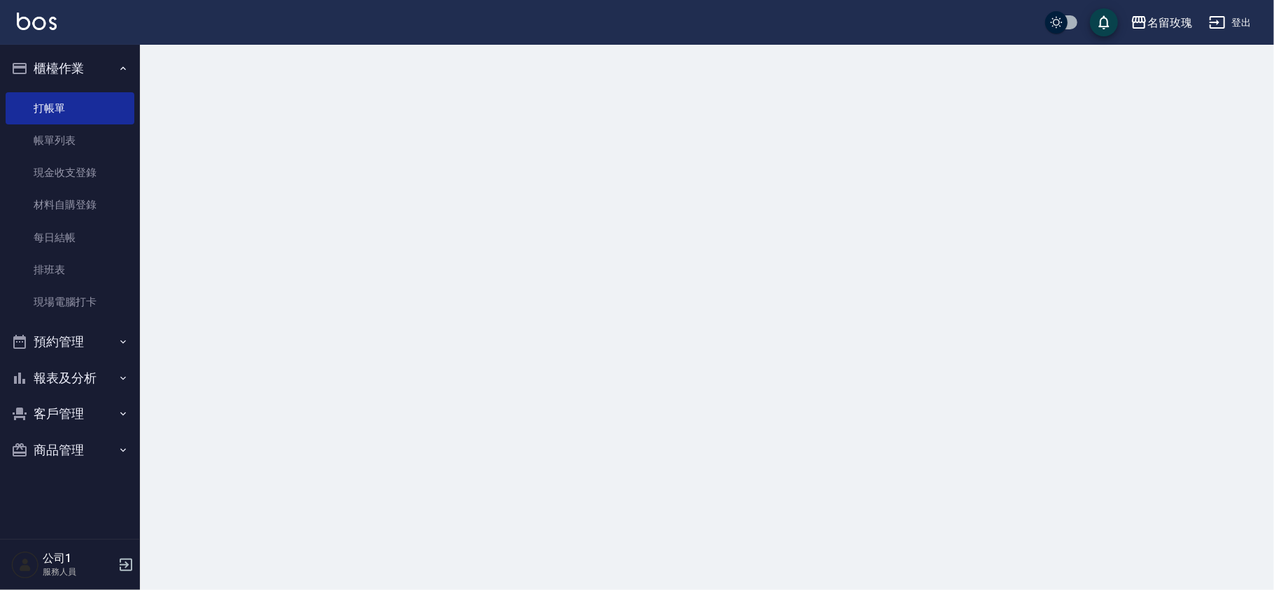
click at [62, 54] on button "櫃檯作業" at bounding box center [70, 68] width 129 height 36
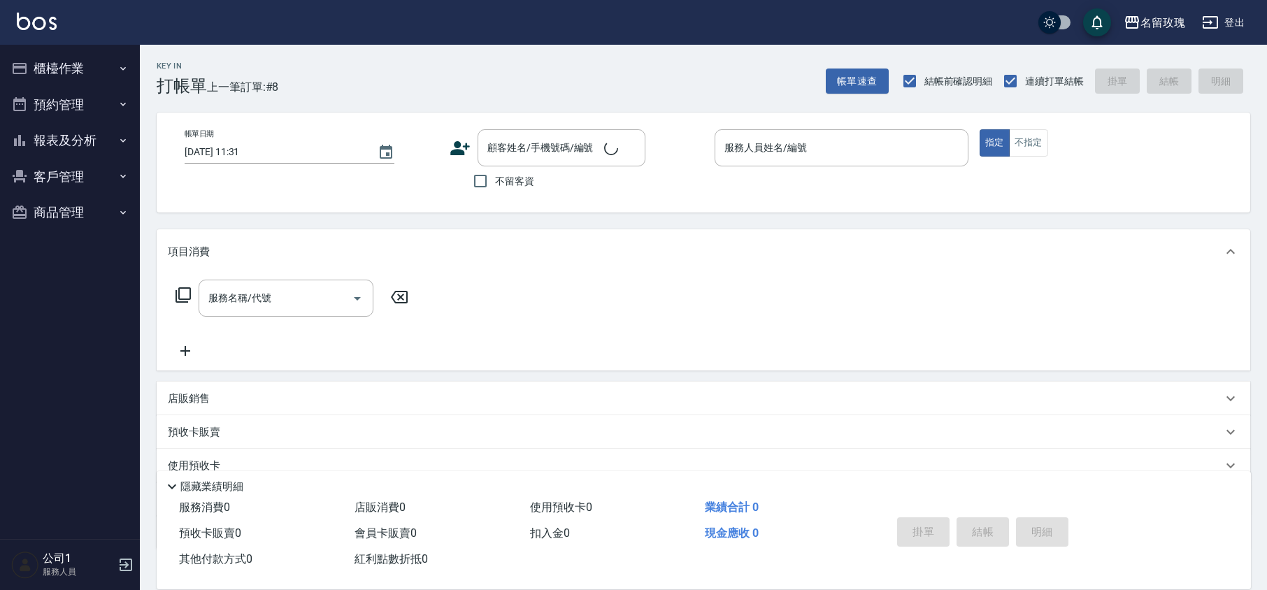
click at [350, 113] on div "帳單日期 [DATE] 11:31 顧客姓名/手機號碼/編號 顧客姓名/手機號碼/編號 不留客資 服務人員姓名/編號 服務人員姓名/編號 指定 不指定" at bounding box center [704, 163] width 1094 height 100
